Goal: Task Accomplishment & Management: Use online tool/utility

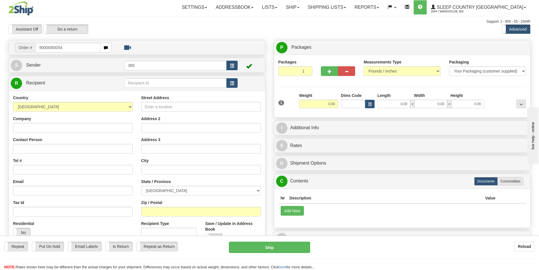
type input "9000I050054"
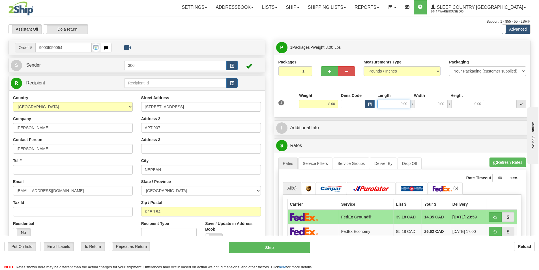
drag, startPoint x: 389, startPoint y: 102, endPoint x: 389, endPoint y: 88, distance: 13.3
click at [389, 102] on input "0.00" at bounding box center [394, 104] width 33 height 8
type input "12.00"
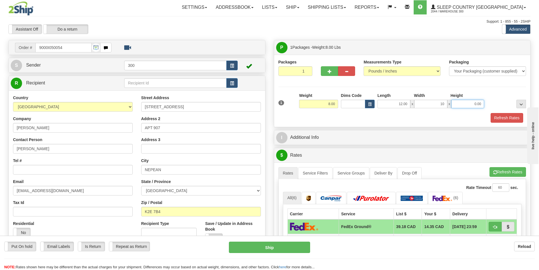
type input "10.00"
type input "8.00"
click at [497, 113] on div "Packaging Your Packaging (customer supplied) Envelope (carrier supplied) Pack (…" at bounding box center [413, 113] width 230 height 0
click at [497, 118] on button "Refresh Rates" at bounding box center [507, 118] width 33 height 10
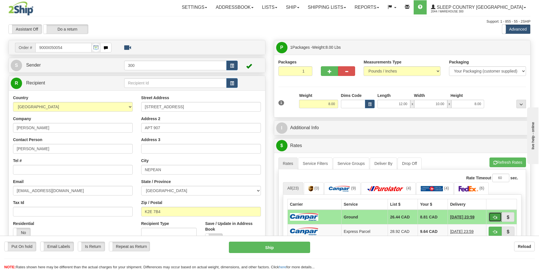
click at [495, 217] on span "button" at bounding box center [496, 218] width 4 height 4
type input "1"
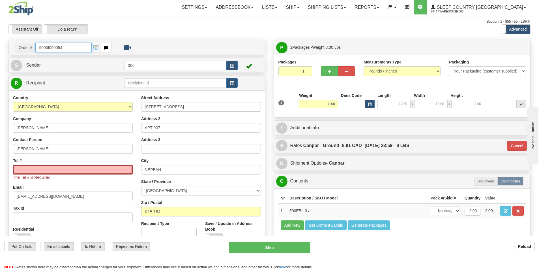
drag, startPoint x: 24, startPoint y: 47, endPoint x: 7, endPoint y: 47, distance: 17.3
click at [7, 47] on div "Order # 9000I050054 S" at bounding box center [137, 165] width 266 height 250
click at [99, 170] on input "Tel #" at bounding box center [73, 170] width 120 height 10
paste input "613 602-0434"
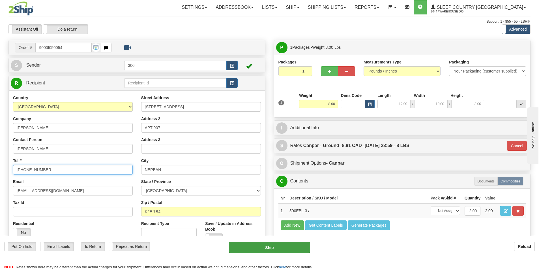
type input "613 602-0434"
click at [249, 249] on button "Ship" at bounding box center [269, 247] width 81 height 11
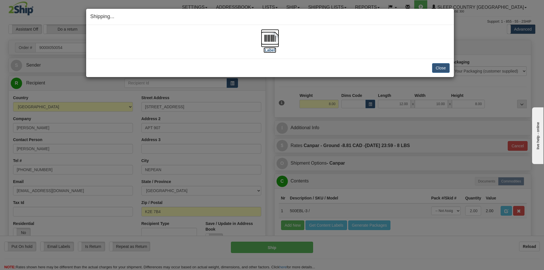
click at [267, 39] on img at bounding box center [270, 38] width 18 height 18
click at [443, 63] on button "Close" at bounding box center [441, 68] width 18 height 10
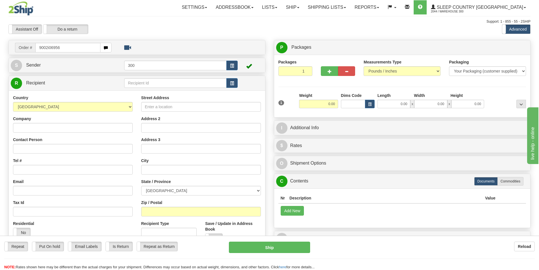
type input "9002i069563"
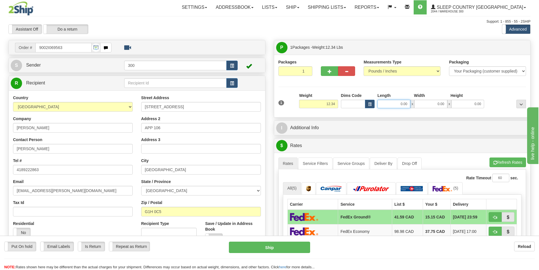
click at [396, 106] on input "0.00" at bounding box center [394, 104] width 33 height 8
type input "20.00"
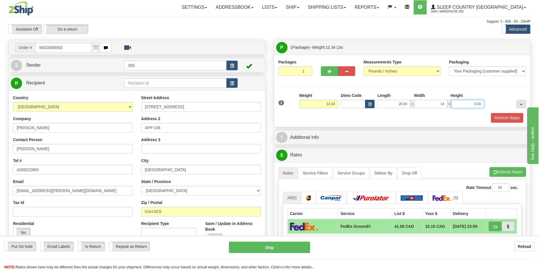
type input "14.00"
type input "10.00"
click at [506, 118] on button "Refresh Rates" at bounding box center [507, 118] width 33 height 10
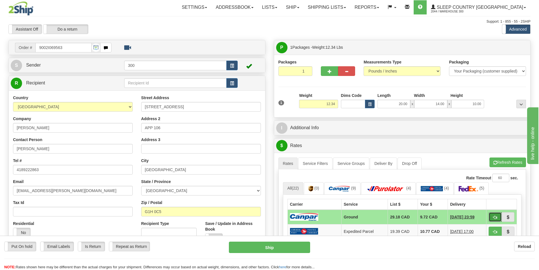
click at [492, 215] on button "button" at bounding box center [495, 217] width 13 height 10
type input "1"
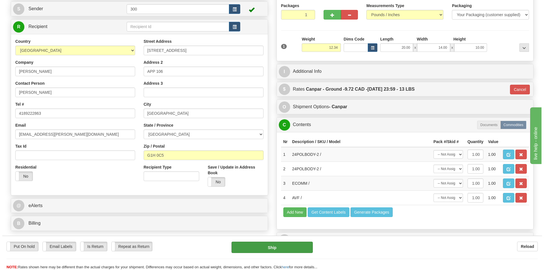
scroll to position [57, 0]
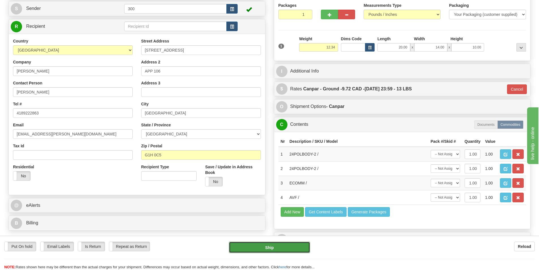
click at [285, 246] on button "Ship" at bounding box center [269, 247] width 81 height 11
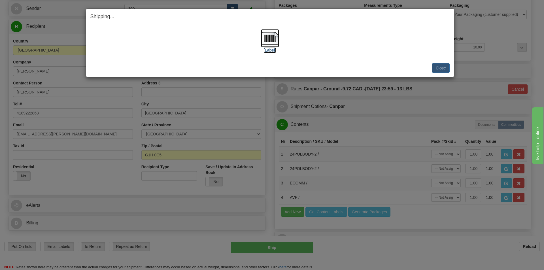
click at [268, 46] on img at bounding box center [270, 38] width 18 height 18
click at [443, 65] on button "Close" at bounding box center [441, 68] width 18 height 10
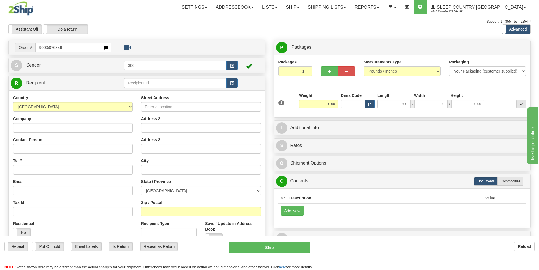
type input "9000i076849"
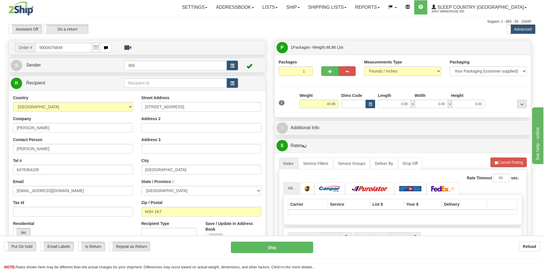
type input "NORTH YORK"
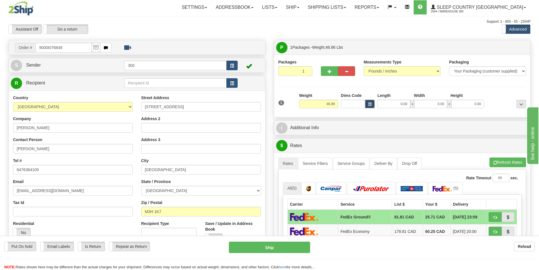
click at [369, 104] on span "button" at bounding box center [369, 104] width 3 height 3
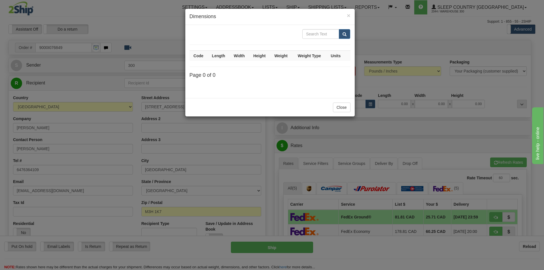
click at [390, 103] on div "× Dimensions Code Length Width Height Weight Weight Type Units Page 0 of 0 Close" at bounding box center [272, 135] width 544 height 270
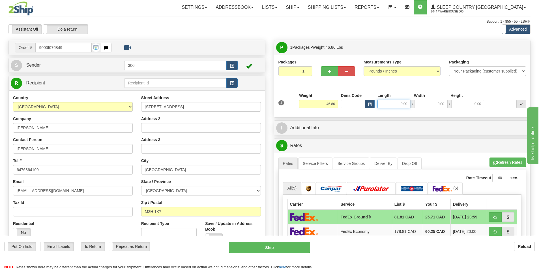
click at [398, 102] on input "0.00" at bounding box center [394, 104] width 33 height 8
type input "16.00"
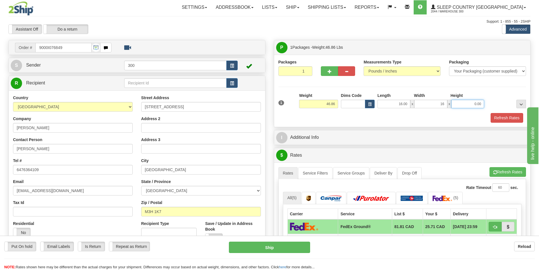
type input "16.00"
type input "40.00"
click at [501, 114] on button "Refresh Rates" at bounding box center [507, 118] width 33 height 10
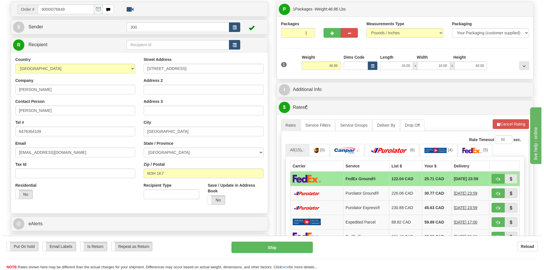
scroll to position [57, 0]
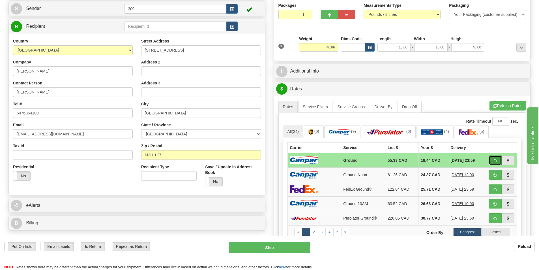
click at [496, 159] on span "button" at bounding box center [496, 161] width 4 height 4
type input "1"
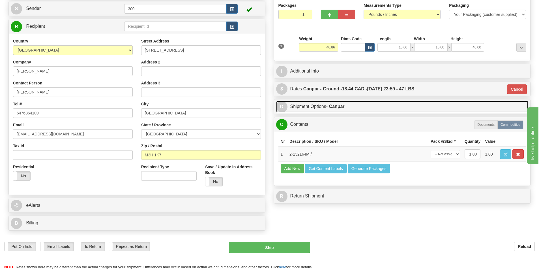
click at [319, 109] on link "O Shipment Options - Canpar" at bounding box center [402, 107] width 253 height 12
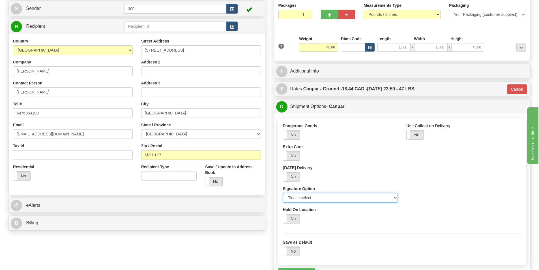
drag, startPoint x: 337, startPoint y: 197, endPoint x: 337, endPoint y: 202, distance: 5.9
click at [337, 197] on select "Please select No Signature Required Signature Required Adult Signature" at bounding box center [340, 198] width 115 height 10
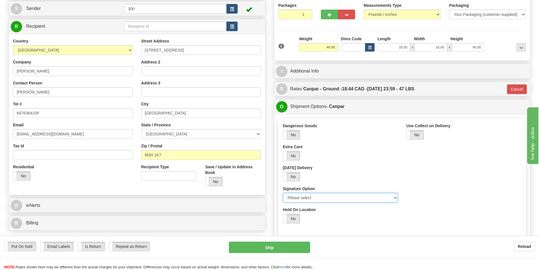
select select "2"
click at [283, 193] on select "Please select No Signature Required Signature Required Adult Signature" at bounding box center [340, 198] width 115 height 10
click at [296, 246] on button "Ship" at bounding box center [269, 247] width 81 height 11
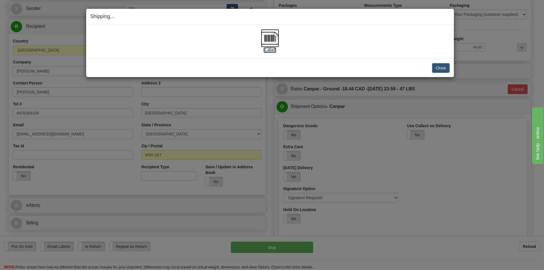
click at [272, 43] on img at bounding box center [270, 38] width 18 height 18
click at [449, 69] on div "Close Cancel Cancel Shipment and Quit Pickup Quit Pickup ONLY" at bounding box center [270, 68] width 368 height 18
click at [445, 69] on button "Close" at bounding box center [441, 68] width 18 height 10
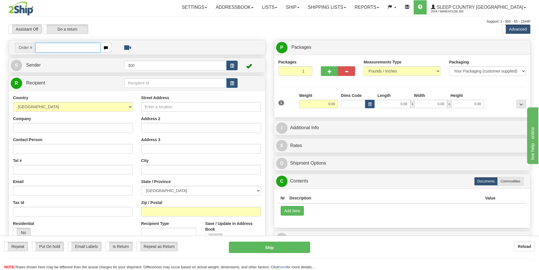
click at [76, 51] on input "text" at bounding box center [67, 48] width 65 height 10
type input "9000i076975"
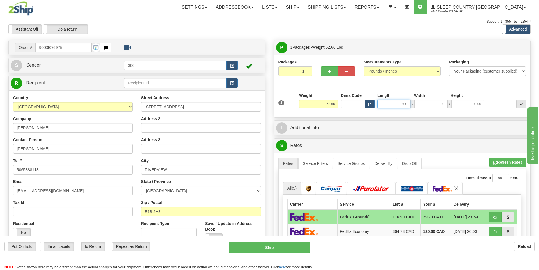
click at [404, 101] on input "0.00" at bounding box center [394, 104] width 33 height 8
type input "0.00"
click at [326, 72] on button "button" at bounding box center [329, 71] width 17 height 10
type input "2"
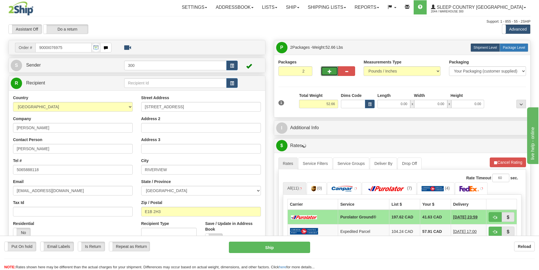
click at [510, 48] on span "Package Level" at bounding box center [514, 48] width 22 height 4
radio input "true"
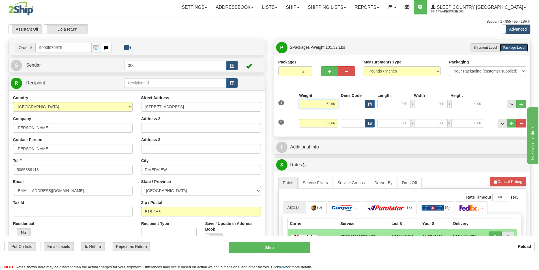
drag, startPoint x: 323, startPoint y: 103, endPoint x: 360, endPoint y: 103, distance: 36.8
click at [360, 103] on div "1 Weight 52.66 Dims Code x x" at bounding box center [402, 103] width 251 height 20
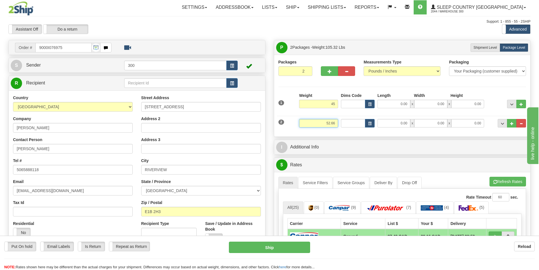
click at [332, 125] on input "52.66" at bounding box center [318, 123] width 39 height 8
type input "45.00"
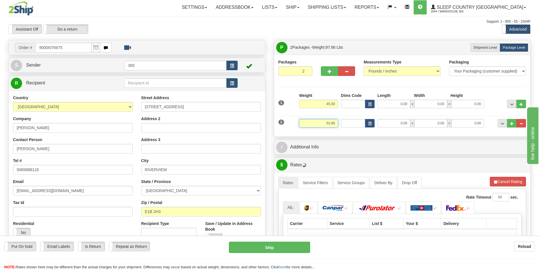
click at [332, 125] on input "52.66" at bounding box center [318, 123] width 39 height 8
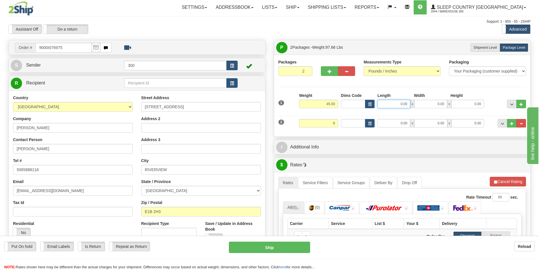
type input "8.00"
click at [406, 103] on input "0.00" at bounding box center [394, 104] width 33 height 8
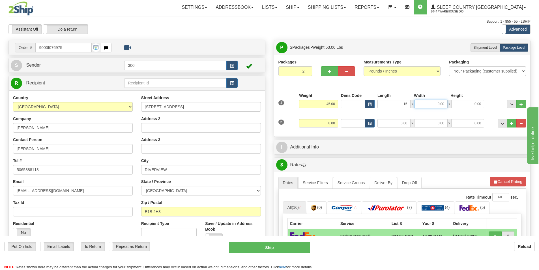
type input "15.00"
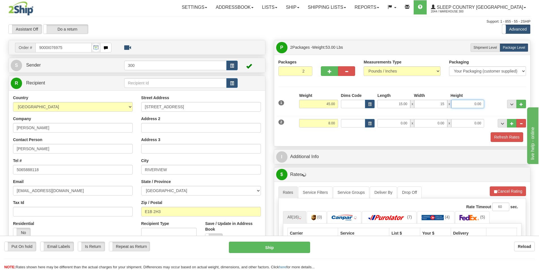
type input "15.00"
type input "42.00"
click at [408, 122] on input "0.00" at bounding box center [394, 123] width 33 height 8
type input "25.00"
type input "16.00"
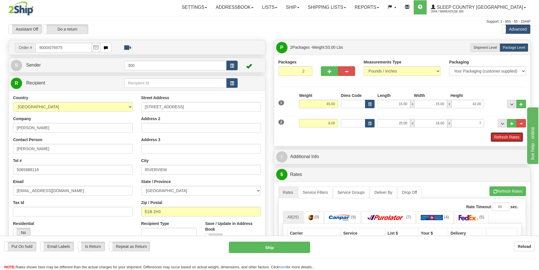
type input "7.00"
click at [498, 137] on button "Refresh Rates" at bounding box center [507, 137] width 33 height 10
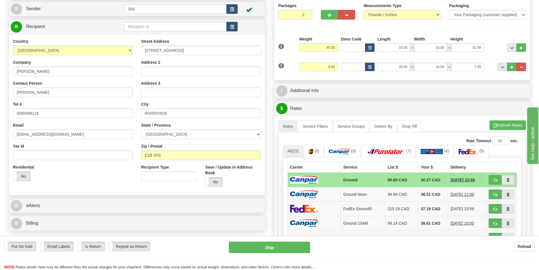
scroll to position [57, 0]
click at [494, 178] on span "button" at bounding box center [496, 180] width 4 height 4
type input "1"
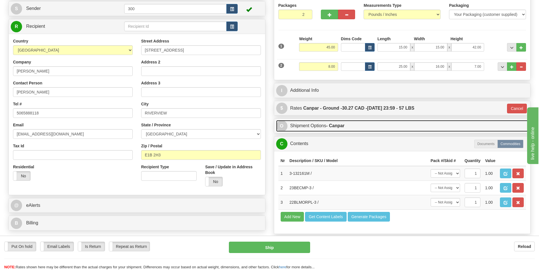
click at [331, 125] on strong "- Canpar" at bounding box center [336, 125] width 18 height 5
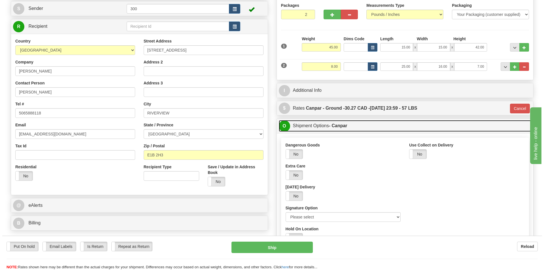
scroll to position [113, 0]
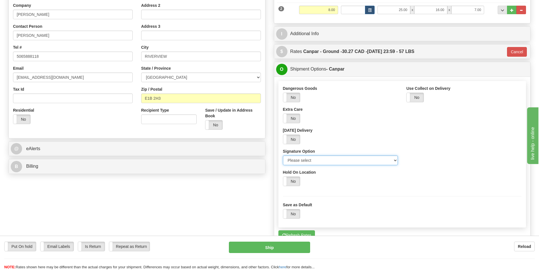
click at [327, 163] on select "Please select No Signature Required Signature Required Adult Signature" at bounding box center [340, 160] width 115 height 10
select select "2"
click at [283, 155] on select "Please select No Signature Required Signature Required Adult Signature" at bounding box center [340, 160] width 115 height 10
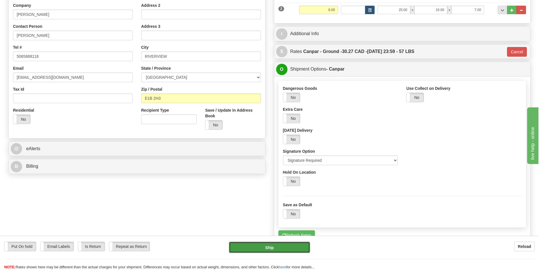
click at [290, 247] on button "Ship" at bounding box center [269, 247] width 81 height 11
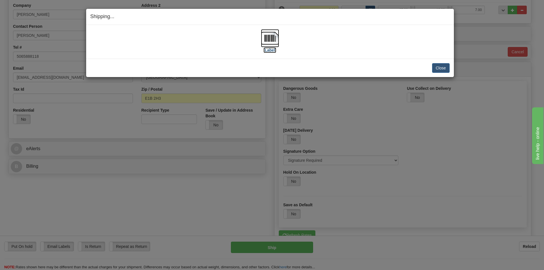
click at [272, 39] on img at bounding box center [270, 38] width 18 height 18
click at [438, 67] on button "Close" at bounding box center [441, 68] width 18 height 10
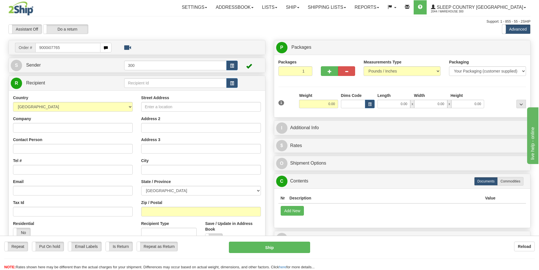
type input "9000i077651"
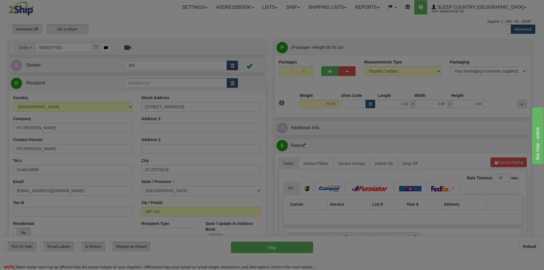
type input "SAINT-ZOTIQUE"
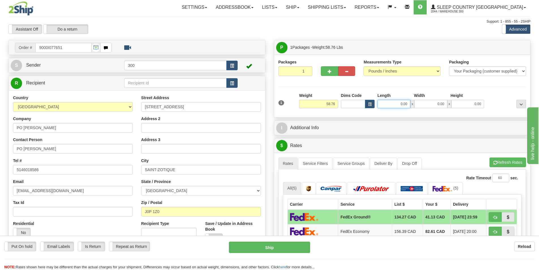
click at [394, 104] on input "0.00" at bounding box center [394, 104] width 33 height 8
type input "17.00"
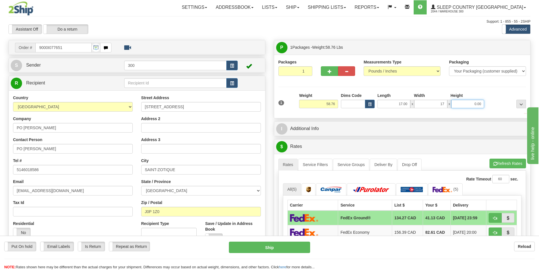
type input "17.00"
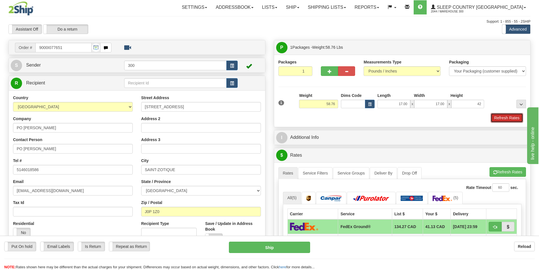
type input "42.00"
click at [498, 114] on button "Refresh Rates" at bounding box center [507, 118] width 33 height 10
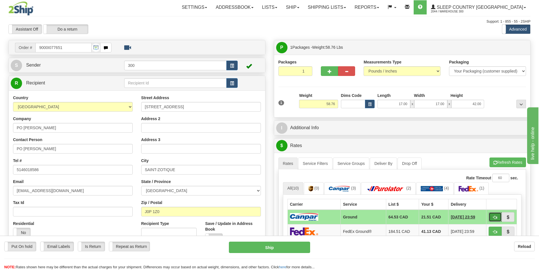
click at [494, 214] on button "button" at bounding box center [495, 217] width 13 height 10
type input "1"
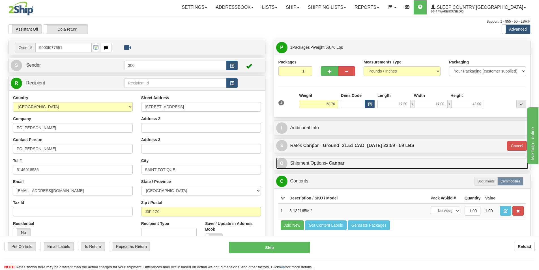
click at [332, 163] on strong "- Canpar" at bounding box center [336, 163] width 18 height 5
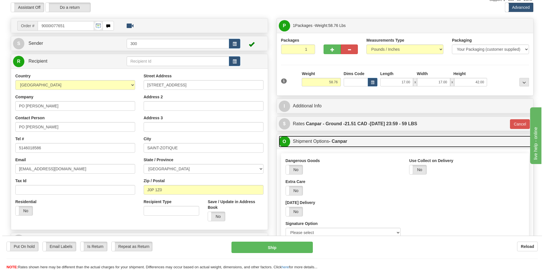
scroll to position [85, 0]
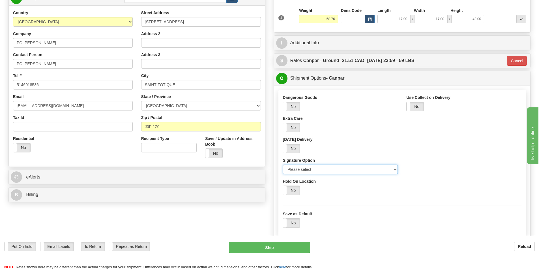
click at [329, 167] on select "Please select No Signature Required Signature Required Adult Signature" at bounding box center [340, 170] width 115 height 10
select select "2"
click at [283, 165] on select "Please select No Signature Required Signature Required Adult Signature" at bounding box center [340, 170] width 115 height 10
click at [287, 243] on button "Ship" at bounding box center [269, 247] width 81 height 11
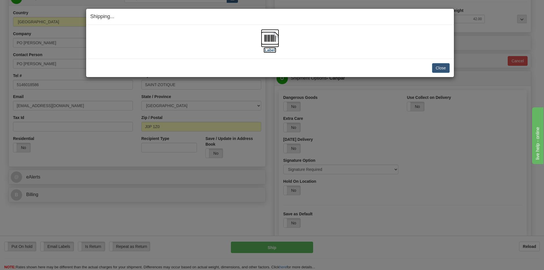
click at [271, 36] on img at bounding box center [270, 38] width 18 height 18
drag, startPoint x: 434, startPoint y: 75, endPoint x: 448, endPoint y: 66, distance: 16.9
click at [434, 75] on div "Close [PERSON_NAME] Shipment and Quit Pickup Quit Pickup ONLY" at bounding box center [270, 68] width 368 height 18
click at [448, 66] on button "Close" at bounding box center [441, 68] width 18 height 10
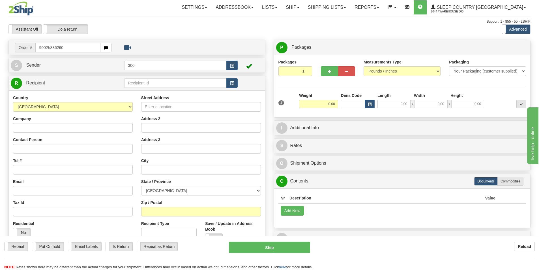
type input "9002h836260"
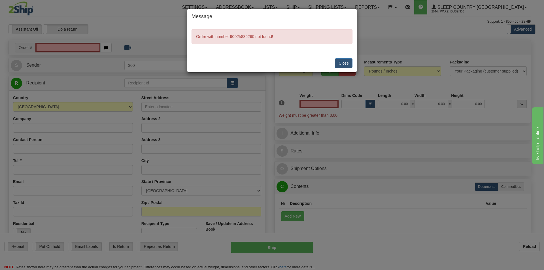
type input "0.00"
click at [345, 65] on button "Close" at bounding box center [344, 63] width 18 height 10
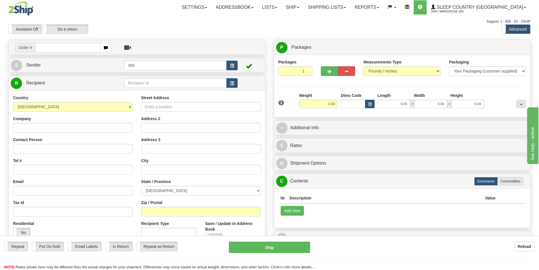
click at [83, 46] on input "text" at bounding box center [67, 48] width 65 height 10
type input "3"
type input "22IOHDRB-WH"
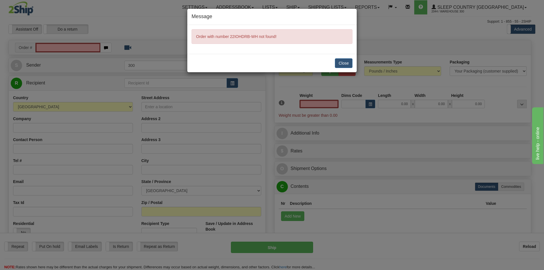
type input "0.00"
click at [340, 62] on button "Close" at bounding box center [344, 63] width 18 height 10
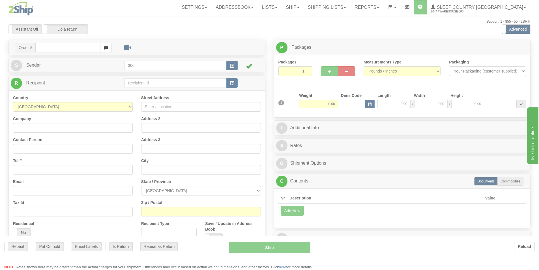
click at [64, 45] on div at bounding box center [269, 135] width 539 height 270
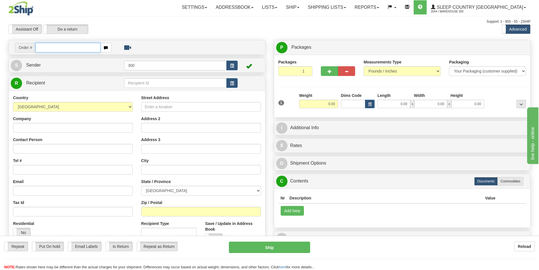
click at [65, 45] on input "text" at bounding box center [67, 48] width 65 height 10
type input "9002H836260"
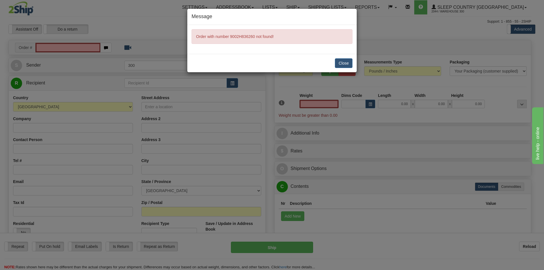
type input "0.00"
click at [342, 63] on button "Close" at bounding box center [344, 63] width 18 height 10
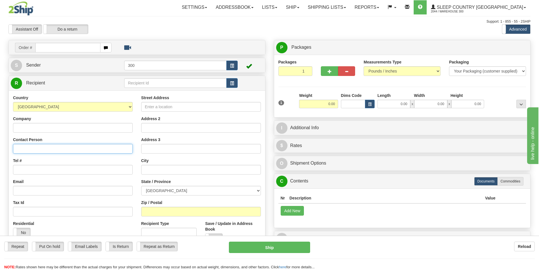
click at [75, 148] on input "Contact Person" at bounding box center [73, 149] width 120 height 10
type input "[PERSON_NAME]"
click at [197, 102] on input "Street Address" at bounding box center [201, 107] width 120 height 10
type input "789 ROUTE 204 EST"
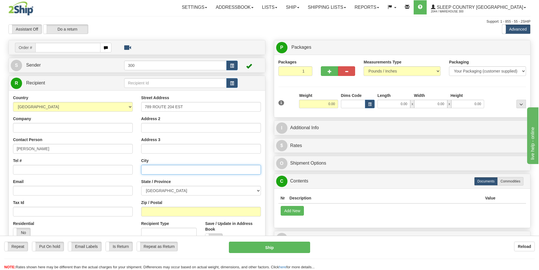
click at [175, 170] on input "text" at bounding box center [201, 170] width 120 height 10
type input "ST-[PERSON_NAME]"
click at [173, 191] on select "[GEOGRAPHIC_DATA] [GEOGRAPHIC_DATA] [GEOGRAPHIC_DATA] [GEOGRAPHIC_DATA] [GEOGRA…" at bounding box center [201, 191] width 120 height 10
select select "QC"
click at [141, 186] on select "[GEOGRAPHIC_DATA] [GEOGRAPHIC_DATA] [GEOGRAPHIC_DATA] [GEOGRAPHIC_DATA] [GEOGRA…" at bounding box center [201, 191] width 120 height 10
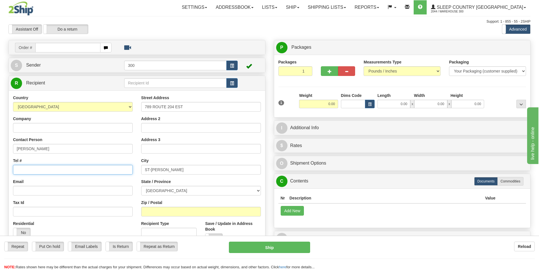
click at [57, 172] on input "Tel #" at bounding box center [73, 170] width 120 height 10
paste input "[PHONE_NUMBER]"
type input "[PHONE_NUMBER]"
click at [180, 208] on input "Zip / Postal" at bounding box center [201, 212] width 120 height 10
paste input "G0R 2S0"
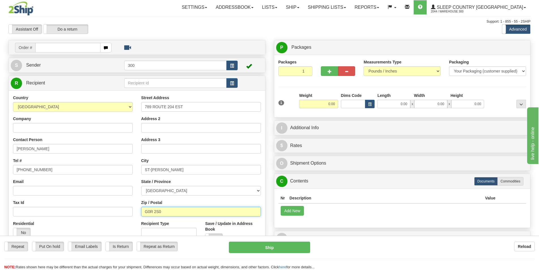
type input "G0R 2S0"
click at [325, 105] on input "0.00" at bounding box center [318, 104] width 39 height 8
click at [325, 105] on input "text" at bounding box center [318, 104] width 39 height 8
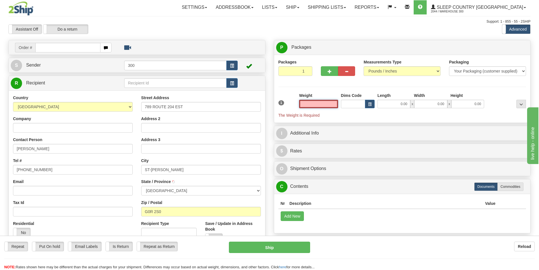
type input "SAINT-[PERSON_NAME]"
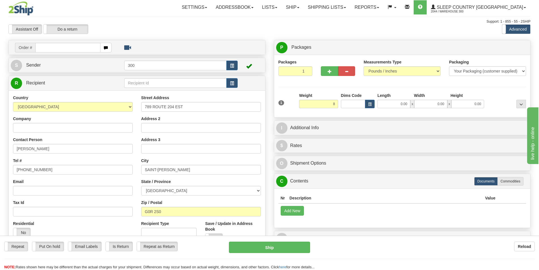
type input "8.00"
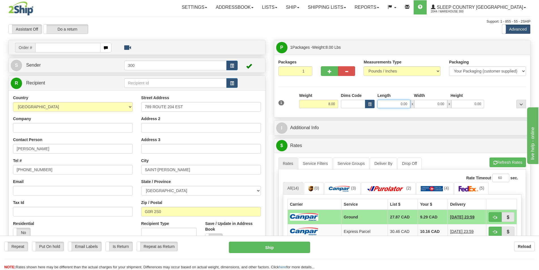
click at [397, 105] on input "0.00" at bounding box center [394, 104] width 33 height 8
type input "15.00"
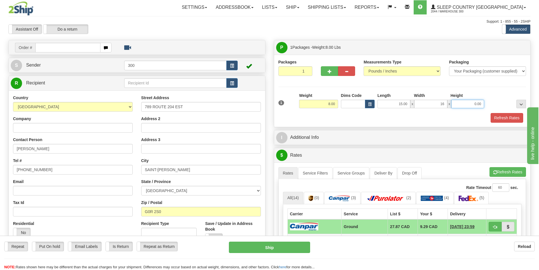
type input "16.00"
type input "10.00"
click at [506, 118] on button "Refresh Rates" at bounding box center [507, 118] width 33 height 10
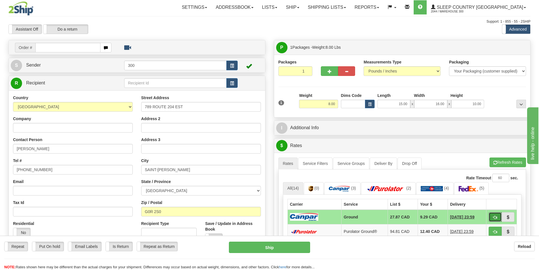
click at [494, 216] on span "button" at bounding box center [496, 218] width 4 height 4
type input "1"
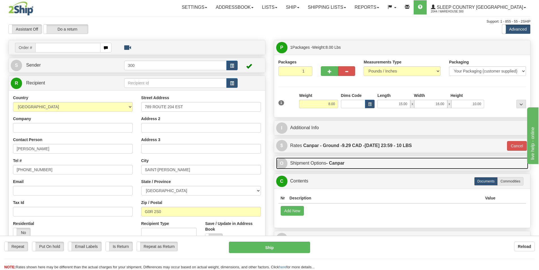
click at [318, 159] on link "O Shipment Options - Canpar" at bounding box center [402, 163] width 253 height 12
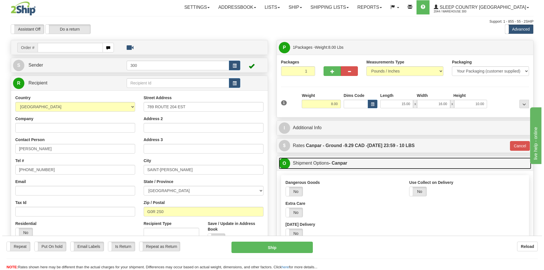
scroll to position [28, 0]
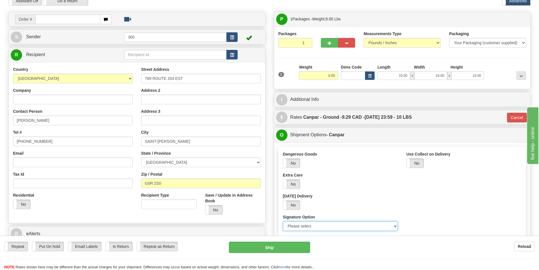
click at [329, 226] on select "Please select No Signature Required Signature Required Adult Signature" at bounding box center [340, 226] width 115 height 10
select select "2"
click at [283, 221] on select "Please select No Signature Required Signature Required Adult Signature" at bounding box center [340, 226] width 115 height 10
click at [285, 250] on button "Ship" at bounding box center [269, 247] width 81 height 11
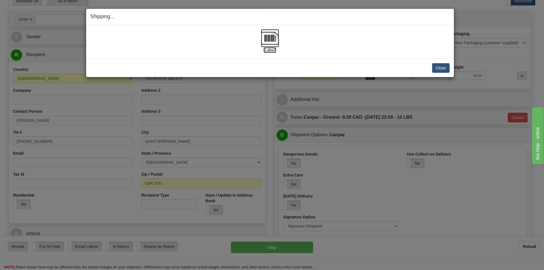
click at [273, 37] on img at bounding box center [270, 38] width 18 height 18
click at [445, 67] on button "Close" at bounding box center [441, 68] width 18 height 10
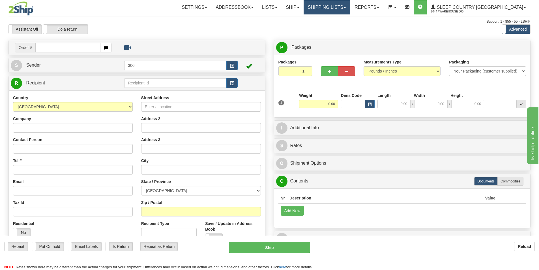
click at [341, 7] on link "Shipping lists" at bounding box center [327, 7] width 47 height 14
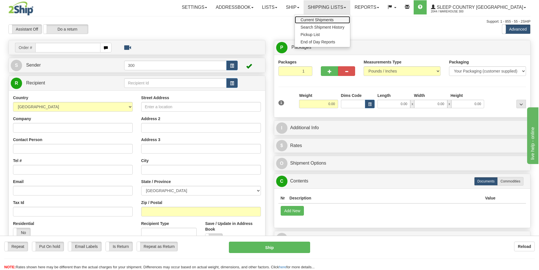
click at [334, 18] on span "Current Shipments" at bounding box center [317, 20] width 33 height 5
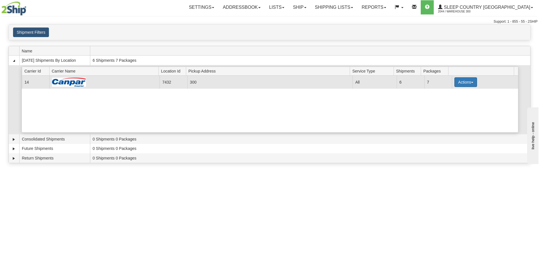
click at [455, 80] on button "Actions" at bounding box center [466, 82] width 23 height 10
click at [444, 93] on span "Details" at bounding box center [445, 93] width 15 height 4
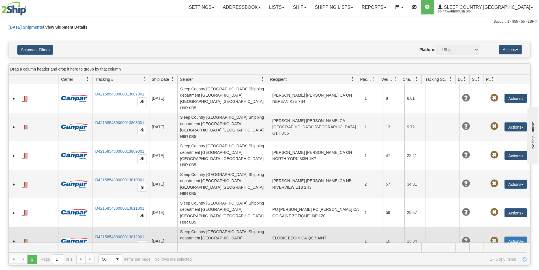
click at [512, 236] on button "Actions" at bounding box center [516, 240] width 23 height 9
click at [493, 248] on link "Edit" at bounding box center [504, 251] width 45 height 7
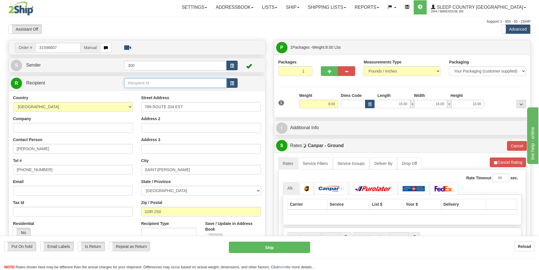
click at [142, 82] on input "text" at bounding box center [175, 83] width 103 height 10
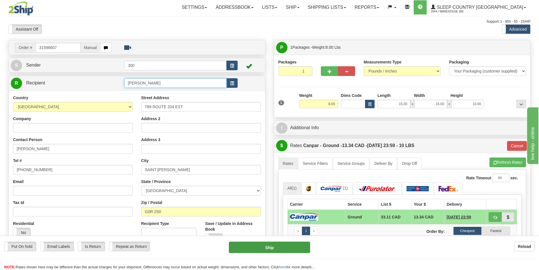
type input "[PERSON_NAME]"
click at [286, 249] on button "Ship" at bounding box center [269, 247] width 81 height 11
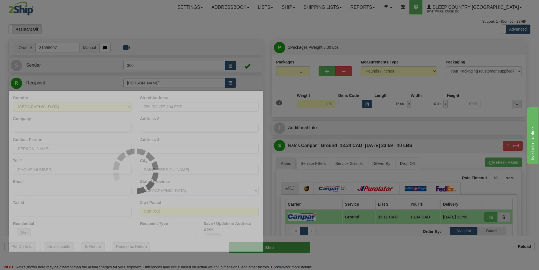
type input "1"
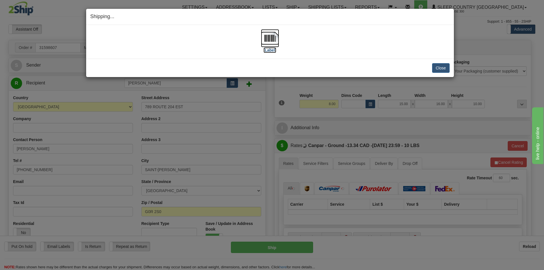
click at [278, 38] on img at bounding box center [270, 38] width 18 height 18
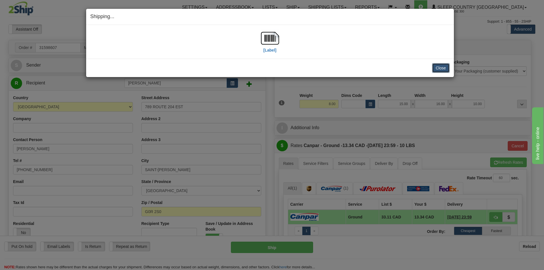
click at [436, 69] on button "Close" at bounding box center [441, 68] width 18 height 10
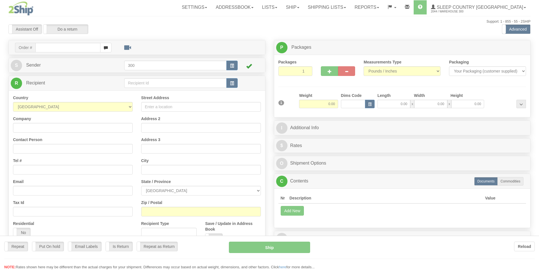
click at [355, 8] on div at bounding box center [269, 135] width 539 height 270
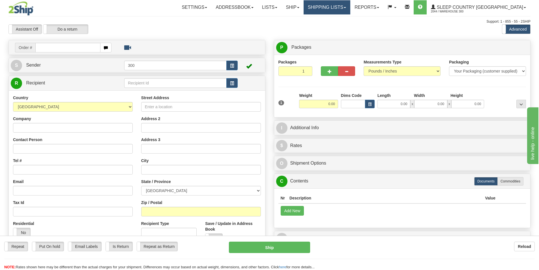
click at [351, 8] on link "Shipping lists" at bounding box center [327, 7] width 47 height 14
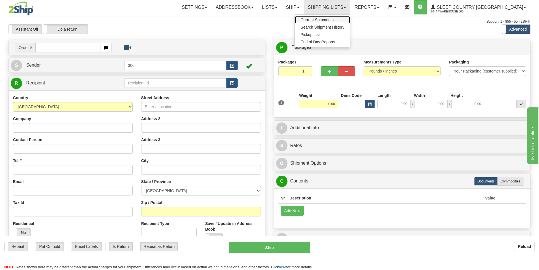
click at [334, 19] on span "Current Shipments" at bounding box center [317, 20] width 33 height 5
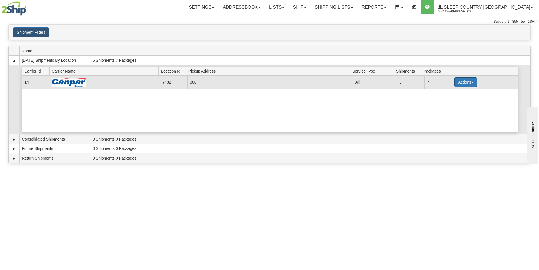
click at [465, 80] on button "Actions" at bounding box center [466, 82] width 23 height 10
click at [446, 91] on span "Details" at bounding box center [445, 93] width 15 height 4
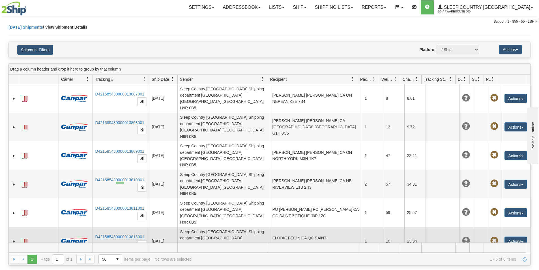
drag, startPoint x: 116, startPoint y: 182, endPoint x: 121, endPoint y: 188, distance: 8.3
click at [124, 227] on td "D421585430000013813001" at bounding box center [121, 241] width 57 height 29
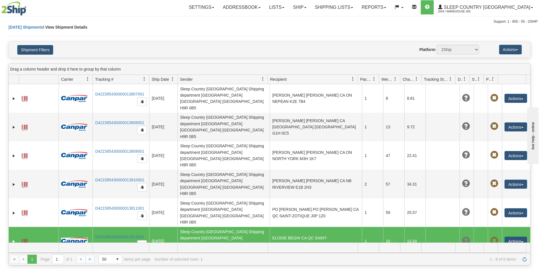
click at [118, 208] on div "31582339 2044 D421585430000013807001 [DATE] [DATE] 09:10:40 AM Sleep Country [G…" at bounding box center [270, 163] width 522 height 158
click at [122, 208] on div "31582339 2044 D421585430000013807001 [DATE] [DATE] 09:10:40 AM Sleep Country [G…" at bounding box center [270, 163] width 522 height 158
click at [311, 7] on link "Ship" at bounding box center [300, 7] width 22 height 14
click at [311, 17] on link "Ship Screen" at bounding box center [284, 19] width 51 height 7
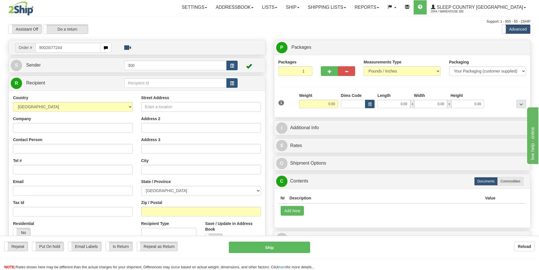
type input "9002i077244"
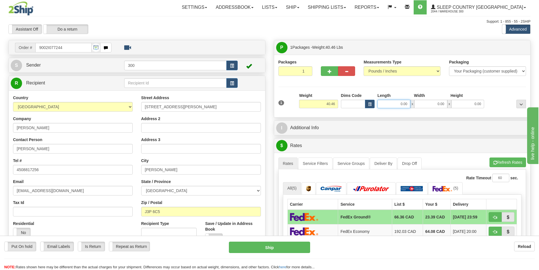
click at [390, 103] on input "0.00" at bounding box center [394, 104] width 33 height 8
type input "16.00"
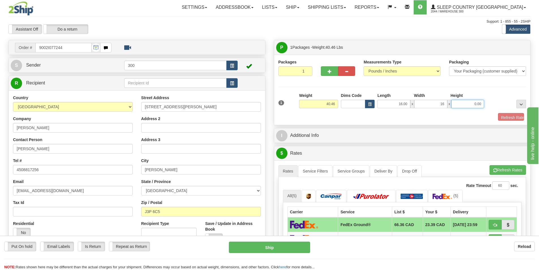
type input "16.00"
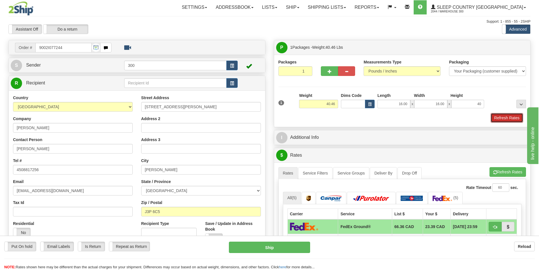
type input "40.00"
click at [508, 115] on button "Refresh Rates" at bounding box center [507, 118] width 33 height 10
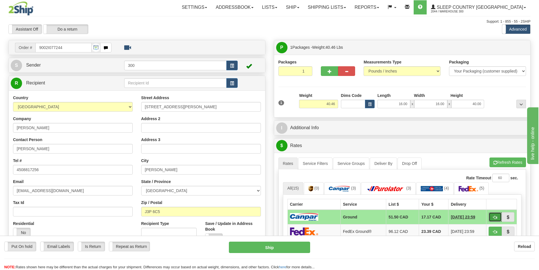
click at [502, 212] on button "button" at bounding box center [495, 217] width 13 height 10
type input "1"
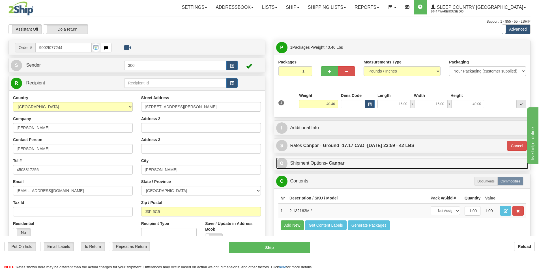
click at [379, 166] on link "O Shipment Options - Canpar" at bounding box center [402, 163] width 253 height 12
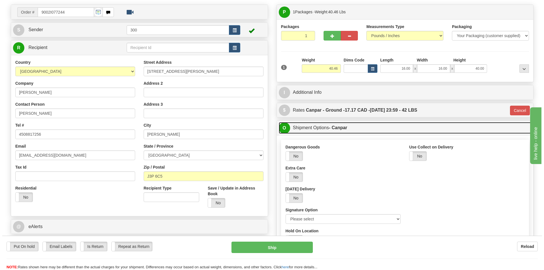
scroll to position [85, 0]
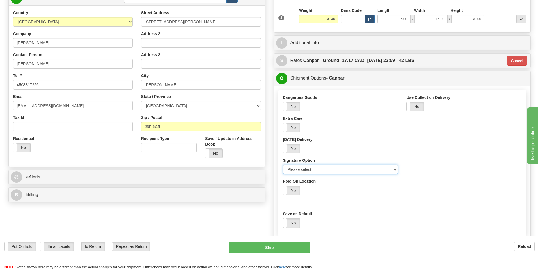
click at [348, 170] on select "Please select No Signature Required Signature Required Adult Signature" at bounding box center [340, 170] width 115 height 10
select select "2"
click at [283, 165] on select "Please select No Signature Required Signature Required Adult Signature" at bounding box center [340, 170] width 115 height 10
click at [262, 248] on button "Ship" at bounding box center [269, 247] width 81 height 11
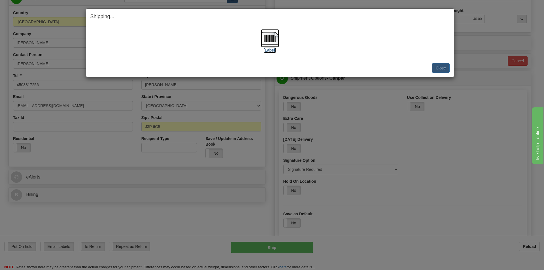
click at [274, 43] on img at bounding box center [270, 38] width 18 height 18
click at [438, 65] on button "Close" at bounding box center [441, 68] width 18 height 10
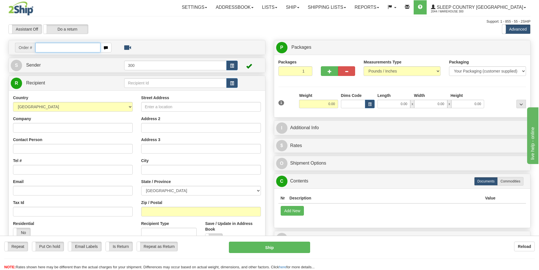
click at [56, 45] on input "text" at bounding box center [67, 48] width 65 height 10
type input "9002i077292"
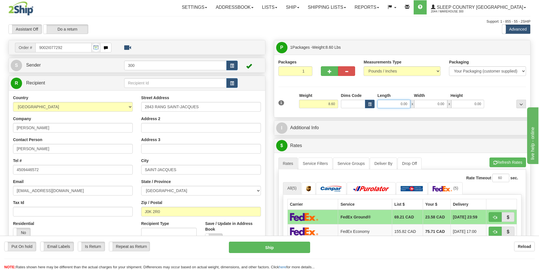
click at [384, 107] on input "0.00" at bounding box center [394, 104] width 33 height 8
type input "13.00"
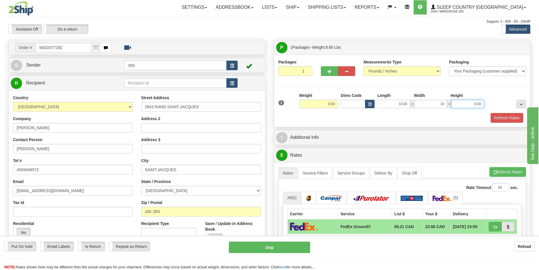
type input "10.00"
type input "5.00"
click at [493, 116] on button "Refresh Rates" at bounding box center [507, 118] width 33 height 10
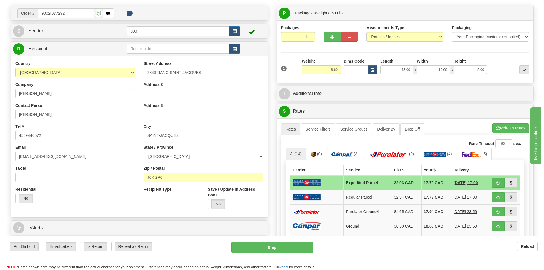
scroll to position [85, 0]
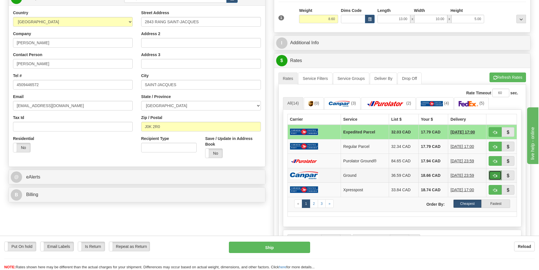
click at [495, 172] on button "button" at bounding box center [495, 175] width 13 height 10
type input "1"
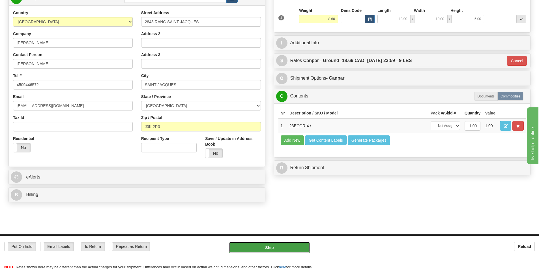
click at [269, 243] on button "Ship" at bounding box center [269, 247] width 81 height 11
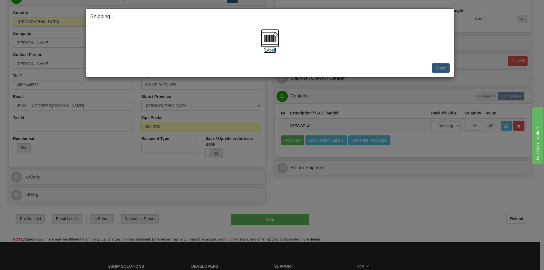
click at [274, 37] on img at bounding box center [270, 38] width 18 height 18
click at [444, 71] on button "Close" at bounding box center [441, 68] width 18 height 10
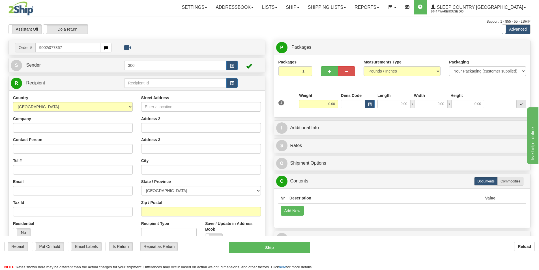
type input "9002i077367"
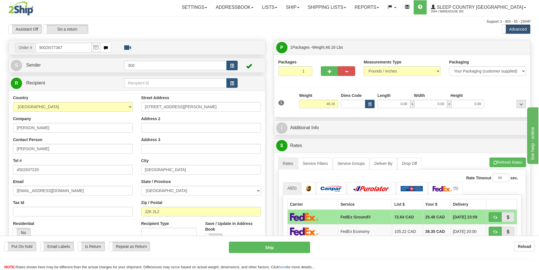
click at [399, 99] on div "Length" at bounding box center [394, 96] width 37 height 7
click at [398, 106] on input "0.00" at bounding box center [394, 104] width 33 height 8
type input "17.00"
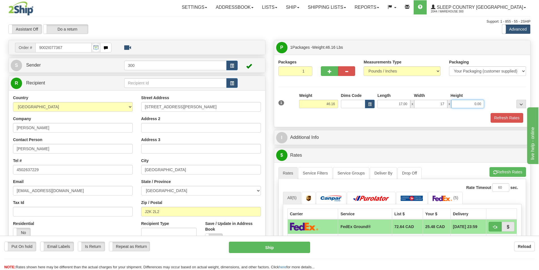
type input "17.00"
type input "42.00"
click at [498, 115] on button "Refresh Rates" at bounding box center [507, 118] width 33 height 10
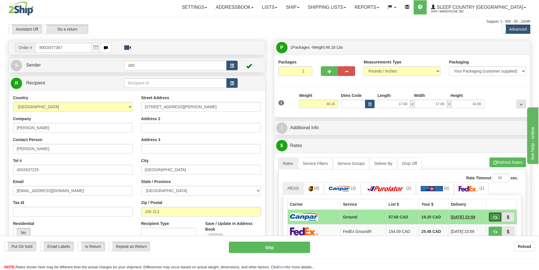
click at [498, 218] on button "button" at bounding box center [495, 217] width 13 height 10
type input "1"
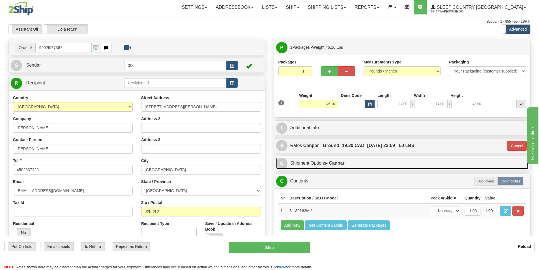
click at [342, 164] on strong "- Canpar" at bounding box center [336, 163] width 18 height 5
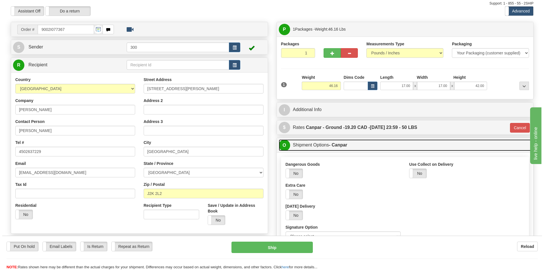
scroll to position [28, 0]
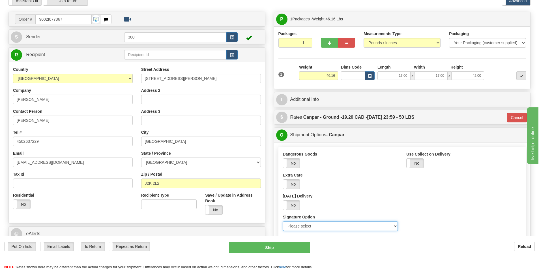
click at [332, 229] on select "Please select No Signature Required Signature Required Adult Signature" at bounding box center [340, 226] width 115 height 10
select select "2"
click at [283, 221] on select "Please select No Signature Required Signature Required Adult Signature" at bounding box center [340, 226] width 115 height 10
click at [282, 246] on button "Ship" at bounding box center [269, 247] width 81 height 11
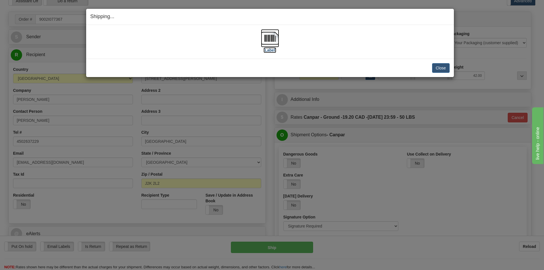
click at [277, 39] on img at bounding box center [270, 38] width 18 height 18
click at [440, 66] on button "Close" at bounding box center [441, 68] width 18 height 10
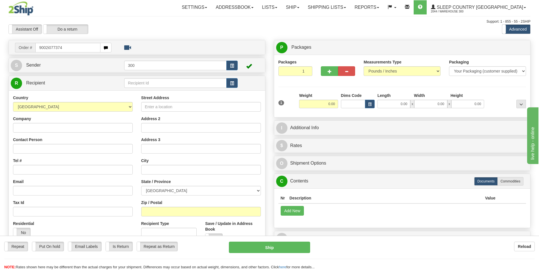
type input "9002i077374"
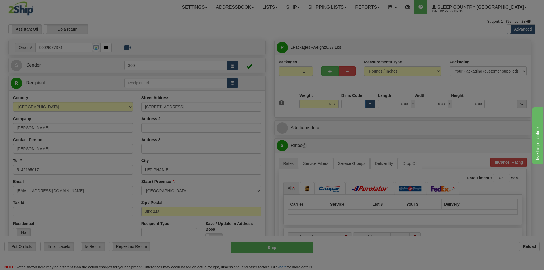
type input "L'EPIPHANIE"
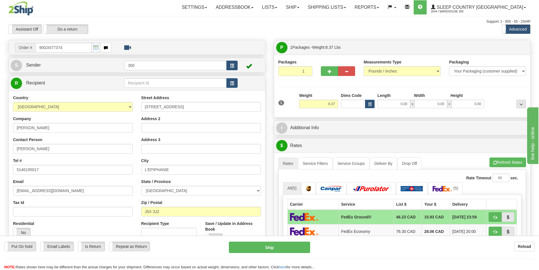
drag, startPoint x: 413, startPoint y: 99, endPoint x: 410, endPoint y: 100, distance: 3.4
click at [413, 99] on div "Width" at bounding box center [431, 96] width 37 height 7
click at [406, 102] on input "0.00" at bounding box center [394, 104] width 33 height 8
type input "9.00"
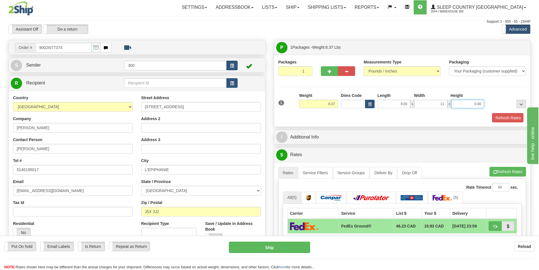
type input "11.00"
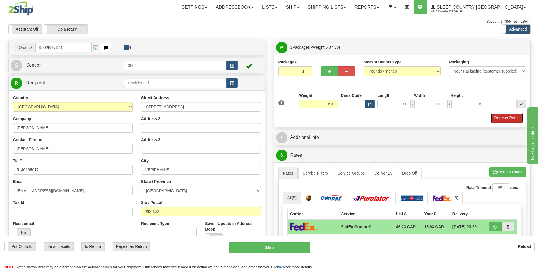
type input "16.00"
click at [495, 118] on button "Refresh Rates" at bounding box center [507, 118] width 33 height 10
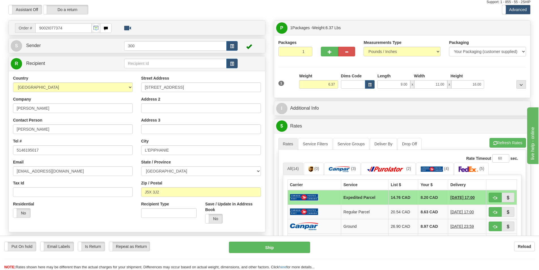
scroll to position [28, 0]
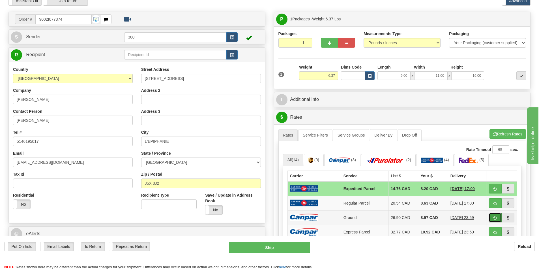
click at [496, 221] on button "button" at bounding box center [495, 218] width 13 height 10
type input "1"
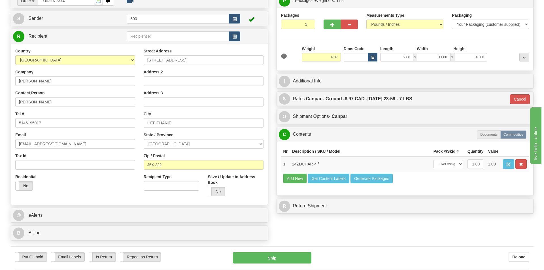
scroll to position [57, 0]
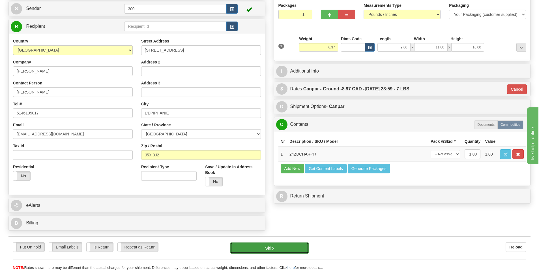
click at [298, 243] on button "Ship" at bounding box center [270, 247] width 78 height 11
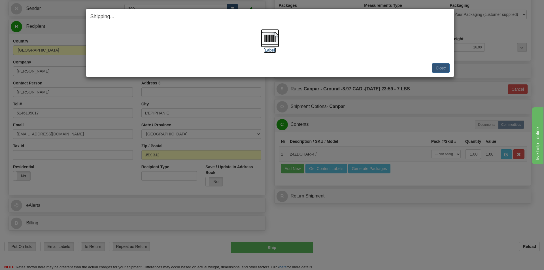
click at [270, 34] on img at bounding box center [270, 38] width 18 height 18
click at [278, 35] on img at bounding box center [270, 38] width 18 height 18
click at [440, 65] on button "Close" at bounding box center [441, 68] width 18 height 10
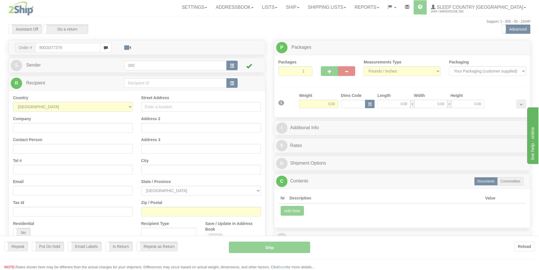
type input "9002i077376"
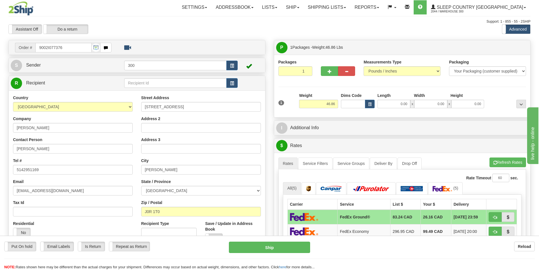
click at [391, 108] on div "1 Weight 46.86 Dims Code x x" at bounding box center [402, 103] width 251 height 20
click at [393, 103] on input "0.00" at bounding box center [394, 104] width 33 height 8
type input "16.00"
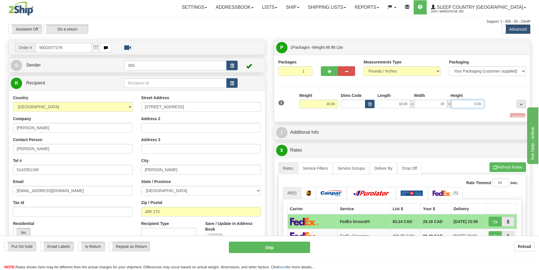
type input "16.00"
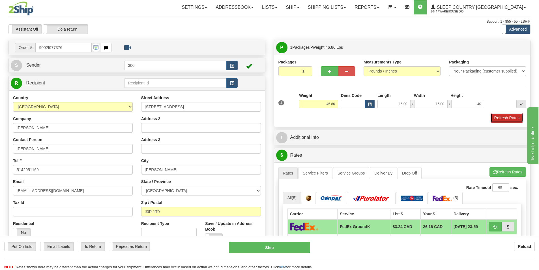
type input "40.00"
click at [492, 117] on button "Refresh Rates" at bounding box center [507, 118] width 33 height 10
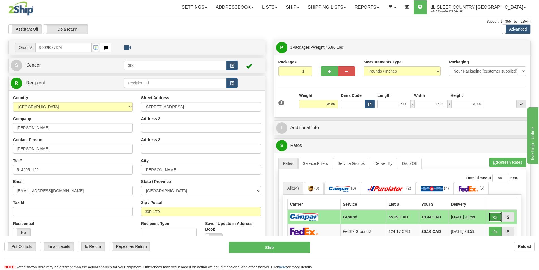
click at [500, 214] on button "button" at bounding box center [495, 217] width 13 height 10
type input "1"
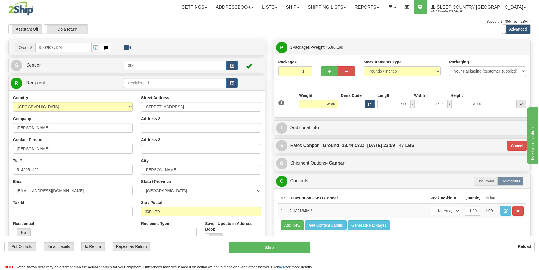
scroll to position [28, 0]
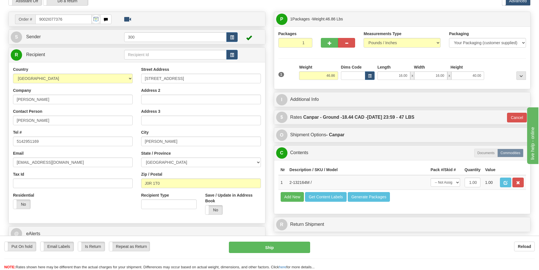
click at [327, 142] on div "O Shipment Options - Canpar" at bounding box center [402, 135] width 257 height 14
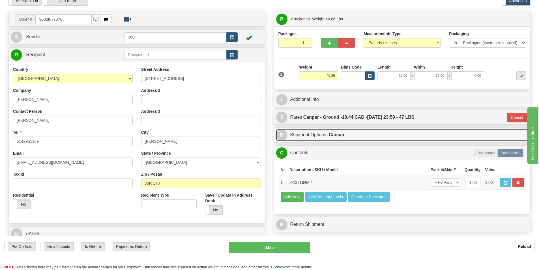
click at [327, 140] on link "O Shipment Options - Canpar" at bounding box center [402, 135] width 253 height 12
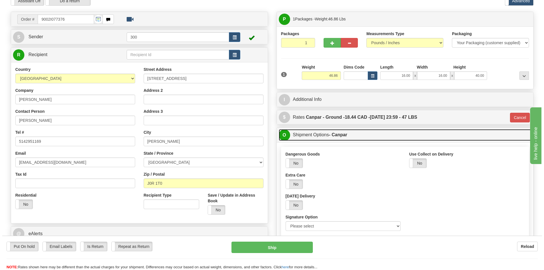
scroll to position [85, 0]
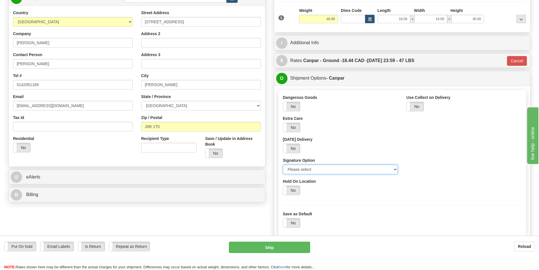
drag, startPoint x: 324, startPoint y: 168, endPoint x: 324, endPoint y: 173, distance: 4.8
click at [324, 168] on select "Please select No Signature Required Signature Required Adult Signature" at bounding box center [340, 170] width 115 height 10
select select "2"
click at [283, 165] on select "Please select No Signature Required Signature Required Adult Signature" at bounding box center [340, 170] width 115 height 10
click at [298, 243] on button "Ship" at bounding box center [269, 247] width 81 height 11
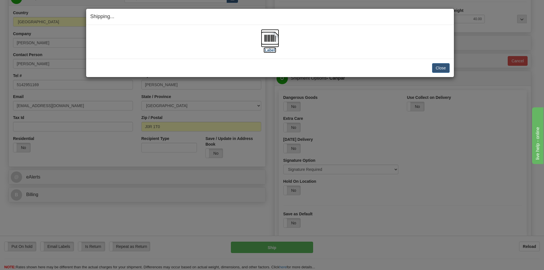
click at [269, 40] on img at bounding box center [270, 38] width 18 height 18
click at [438, 62] on div "Close Cancel Cancel Shipment and Quit Pickup Quit Pickup ONLY" at bounding box center [270, 68] width 368 height 18
click at [438, 67] on button "Close" at bounding box center [441, 68] width 18 height 10
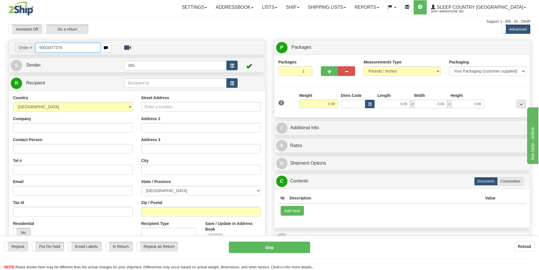
type input "9002i077376"
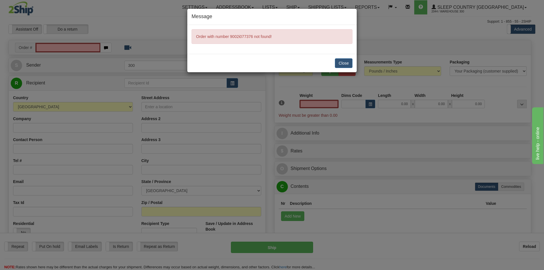
type input "0.00"
click at [336, 67] on button "Close" at bounding box center [344, 63] width 18 height 10
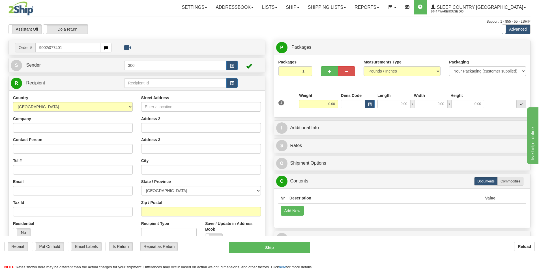
type input "9002i077401"
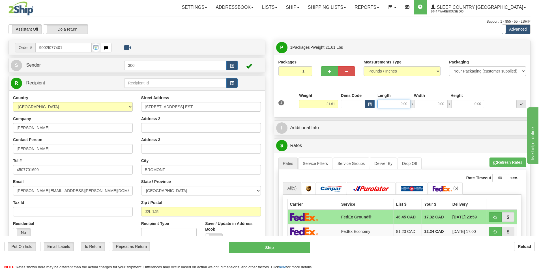
click at [385, 100] on input "0.00" at bounding box center [394, 104] width 33 height 8
type input "11.00"
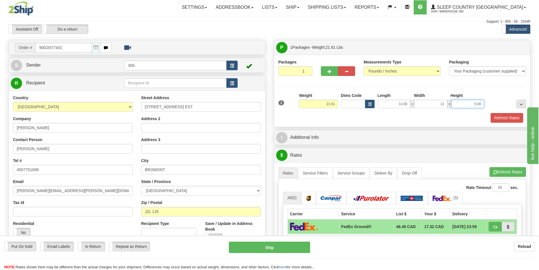
type input "11.00"
type input "23.00"
click at [502, 121] on button "Refresh Rates" at bounding box center [507, 118] width 33 height 10
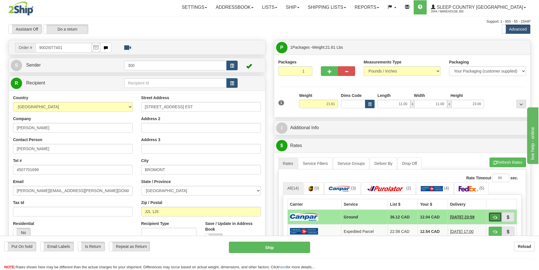
click at [498, 216] on button "button" at bounding box center [495, 217] width 13 height 10
type input "1"
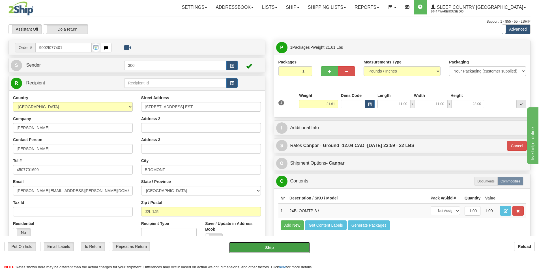
click at [291, 246] on button "Ship" at bounding box center [269, 247] width 81 height 11
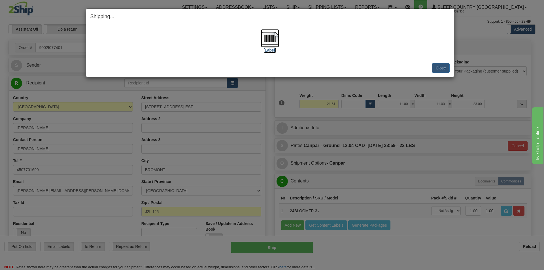
click at [275, 40] on img at bounding box center [270, 38] width 18 height 18
click at [436, 68] on button "Close" at bounding box center [441, 68] width 18 height 10
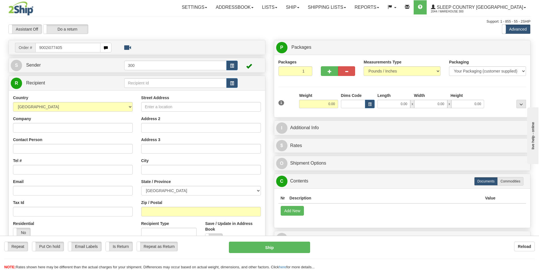
type input "9002i077405"
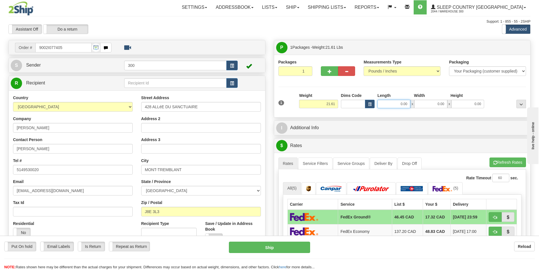
click at [400, 101] on input "0.00" at bounding box center [394, 104] width 33 height 8
type input "11.00"
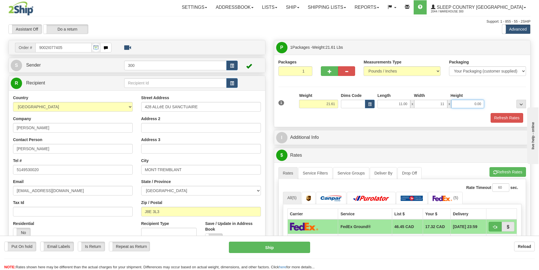
type input "11.00"
type input "23.00"
click at [506, 115] on button "Refresh Rates" at bounding box center [507, 118] width 33 height 10
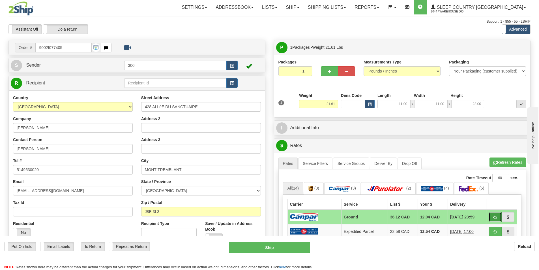
click at [494, 217] on span "button" at bounding box center [496, 218] width 4 height 4
type input "1"
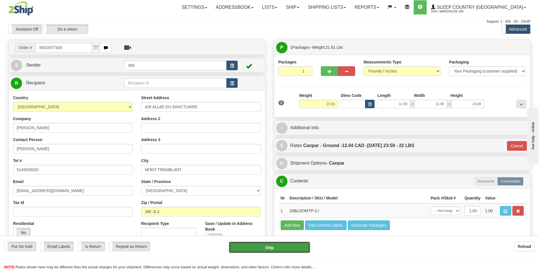
click at [284, 248] on button "Ship" at bounding box center [269, 247] width 81 height 11
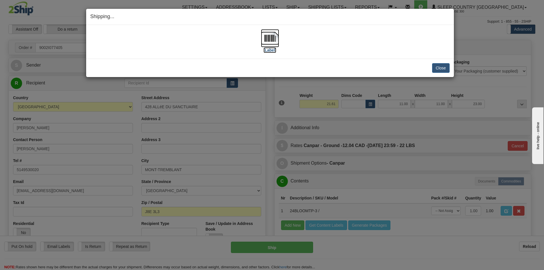
click at [272, 37] on img at bounding box center [270, 38] width 18 height 18
click at [442, 72] on button "Close" at bounding box center [441, 68] width 18 height 10
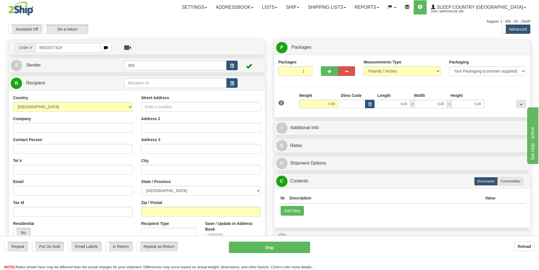
type input "9002i077419"
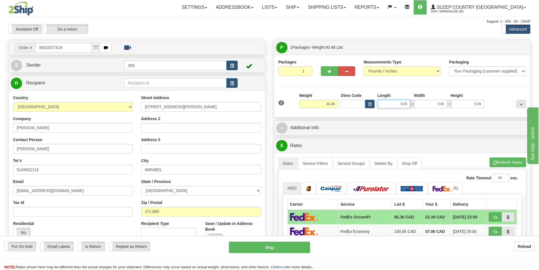
click at [394, 103] on input "0.00" at bounding box center [394, 104] width 33 height 8
type input "16.00"
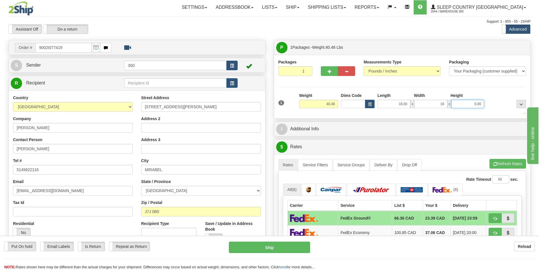
type input "16.00"
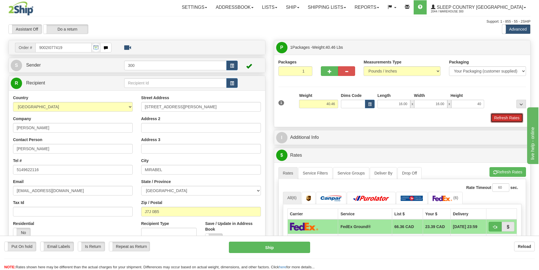
type input "40.00"
click at [507, 115] on button "Refresh Rates" at bounding box center [507, 118] width 33 height 10
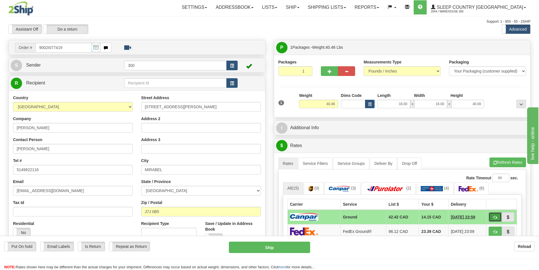
click at [497, 214] on button "button" at bounding box center [495, 217] width 13 height 10
type input "1"
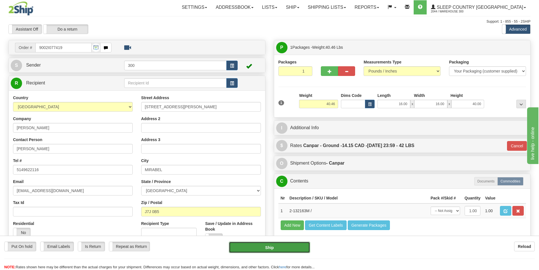
click at [271, 248] on button "Ship" at bounding box center [269, 247] width 81 height 11
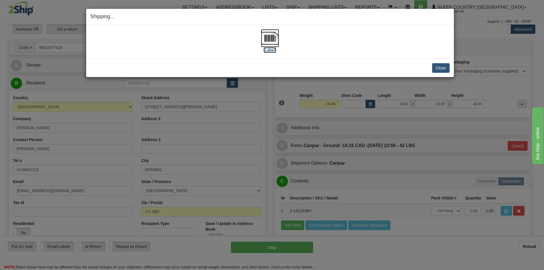
click at [273, 41] on img at bounding box center [270, 38] width 18 height 18
click at [441, 70] on button "Close" at bounding box center [441, 68] width 18 height 10
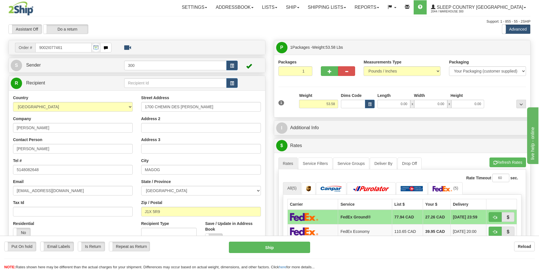
click at [326, 66] on div at bounding box center [338, 62] width 34 height 7
click at [327, 67] on button "button" at bounding box center [329, 71] width 17 height 10
type input "2"
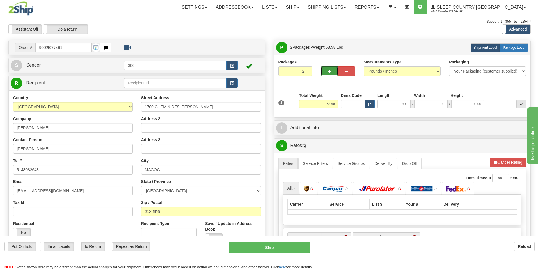
click at [518, 49] on span "Package Level" at bounding box center [514, 48] width 22 height 4
radio input "true"
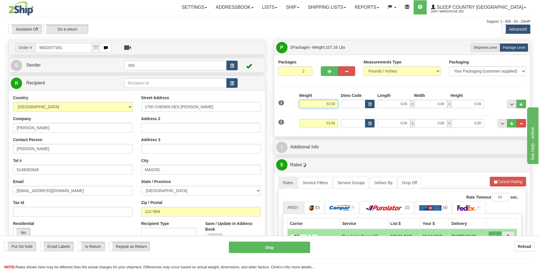
drag, startPoint x: 328, startPoint y: 106, endPoint x: 383, endPoint y: 106, distance: 54.9
click at [383, 106] on div "1 Weight 53.58 Dims Code x x" at bounding box center [402, 103] width 251 height 20
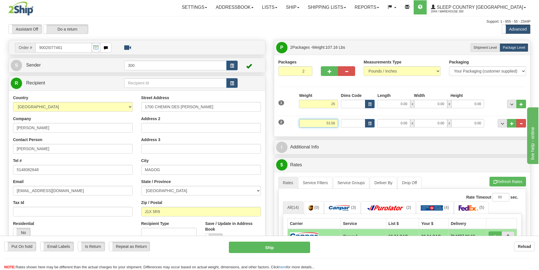
click at [332, 125] on input "53.58" at bounding box center [318, 123] width 39 height 8
type input "26.00"
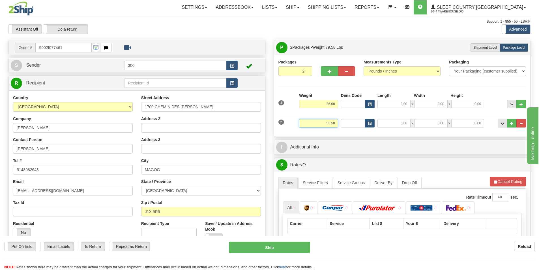
click at [332, 125] on input "53.58" at bounding box center [318, 123] width 39 height 8
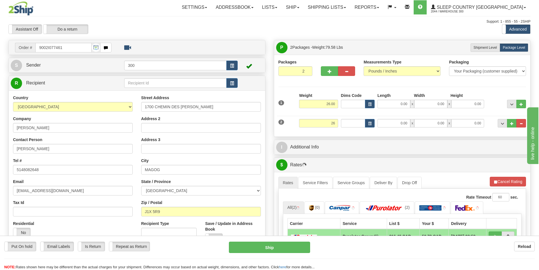
type input "26.00"
click at [394, 101] on input "0.00" at bounding box center [394, 104] width 33 height 8
type input "13.00"
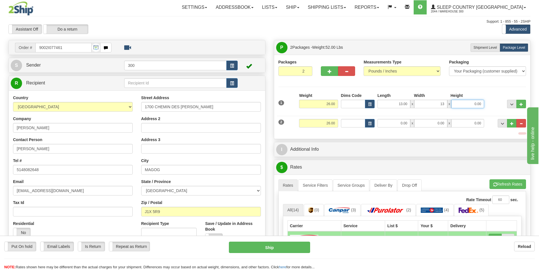
type input "13.00"
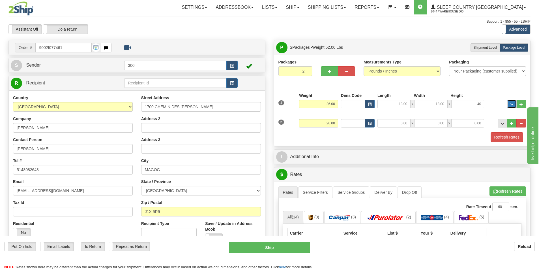
type input "40.00"
type input "13.00"
type input "40.00"
click at [498, 138] on button "Refresh Rates" at bounding box center [507, 137] width 33 height 10
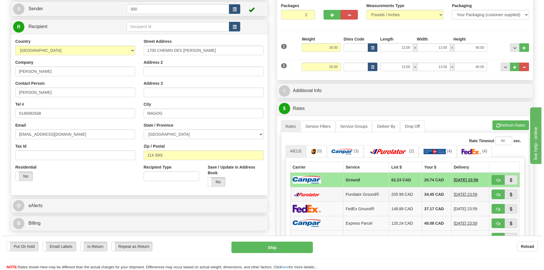
scroll to position [57, 0]
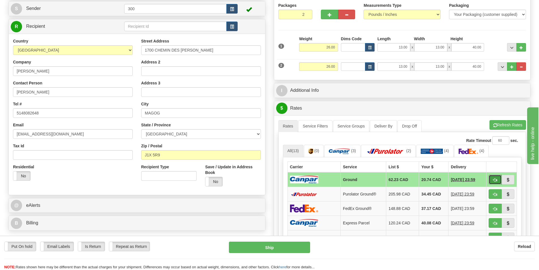
click at [501, 180] on button "button" at bounding box center [495, 180] width 13 height 10
type input "1"
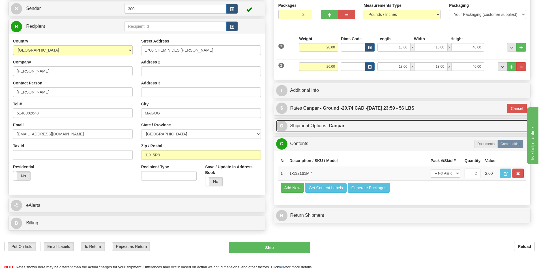
click at [345, 131] on link "O Shipment Options - Canpar" at bounding box center [402, 126] width 253 height 12
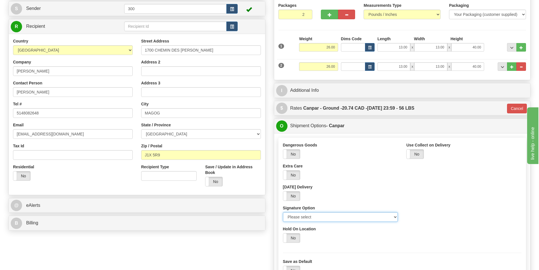
drag, startPoint x: 335, startPoint y: 216, endPoint x: 333, endPoint y: 219, distance: 4.6
click at [335, 216] on select "Please select No Signature Required Signature Required Adult Signature" at bounding box center [340, 217] width 115 height 10
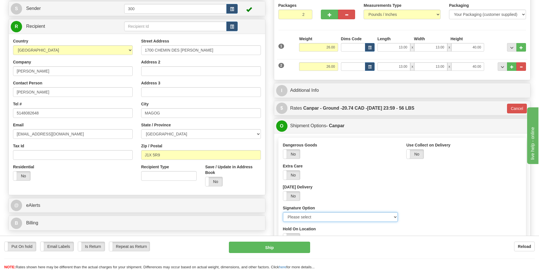
select select "2"
click at [283, 212] on select "Please select No Signature Required Signature Required Adult Signature" at bounding box center [340, 217] width 115 height 10
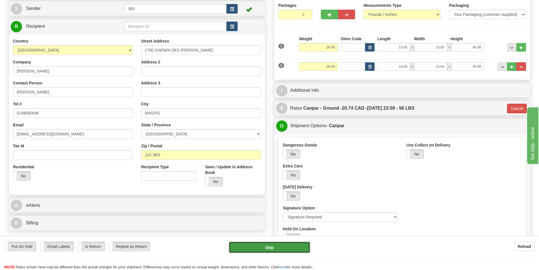
click at [266, 246] on button "Ship" at bounding box center [269, 247] width 81 height 11
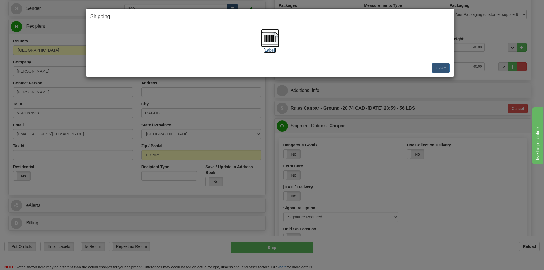
click at [276, 37] on img at bounding box center [270, 38] width 18 height 18
click at [441, 66] on button "Close" at bounding box center [441, 68] width 18 height 10
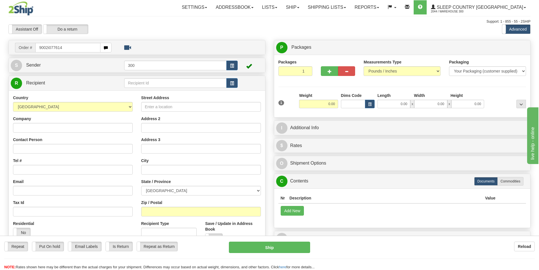
type input "9002i077614"
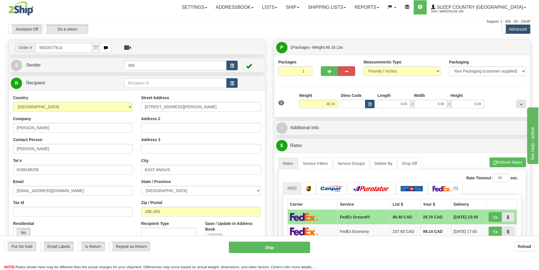
click at [401, 97] on div "Length" at bounding box center [394, 96] width 37 height 7
click at [402, 101] on input "0.00" at bounding box center [394, 104] width 33 height 8
type input "17.00"
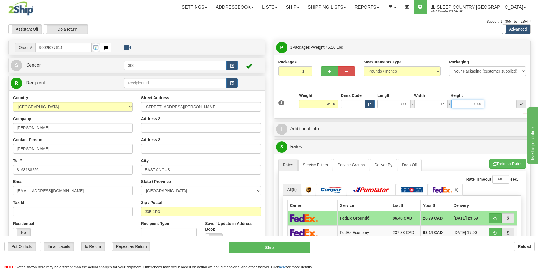
type input "17.00"
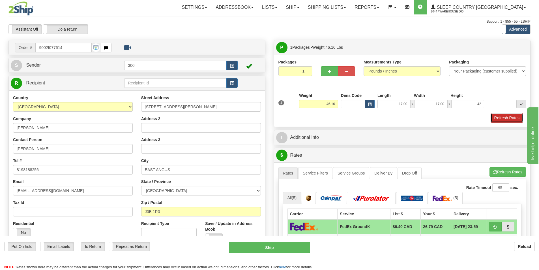
type input "42.00"
click at [502, 115] on button "Refresh Rates" at bounding box center [507, 118] width 33 height 10
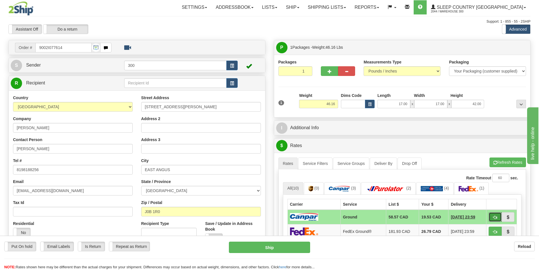
click at [491, 217] on button "button" at bounding box center [495, 217] width 13 height 10
type input "1"
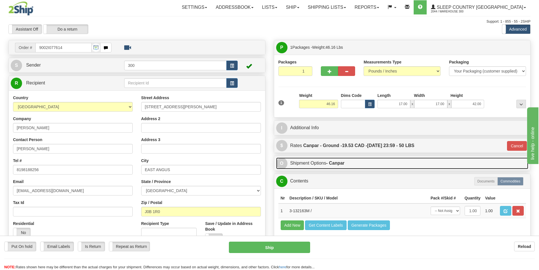
click at [316, 164] on link "O Shipment Options - Canpar" at bounding box center [402, 163] width 253 height 12
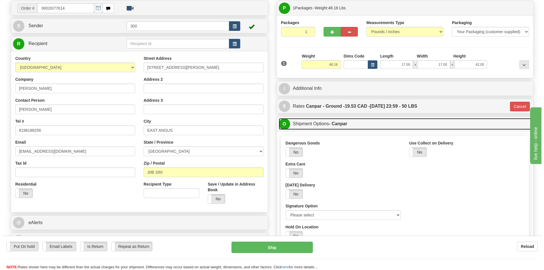
scroll to position [85, 0]
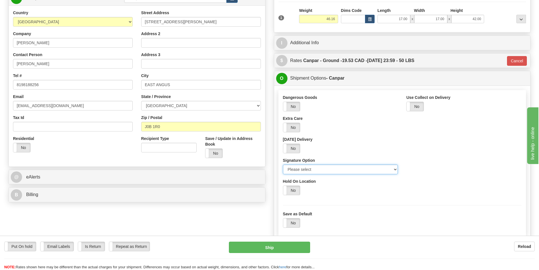
drag, startPoint x: 342, startPoint y: 168, endPoint x: 342, endPoint y: 173, distance: 4.5
click at [342, 168] on select "Please select No Signature Required Signature Required Adult Signature" at bounding box center [340, 170] width 115 height 10
select select "2"
click at [283, 165] on select "Please select No Signature Required Signature Required Adult Signature" at bounding box center [340, 170] width 115 height 10
click at [282, 243] on button "Ship" at bounding box center [269, 247] width 81 height 11
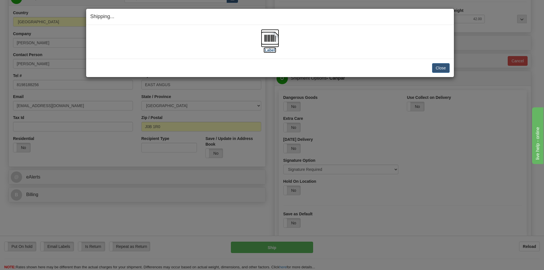
click at [272, 43] on img at bounding box center [270, 38] width 18 height 18
click at [439, 67] on button "Close" at bounding box center [441, 68] width 18 height 10
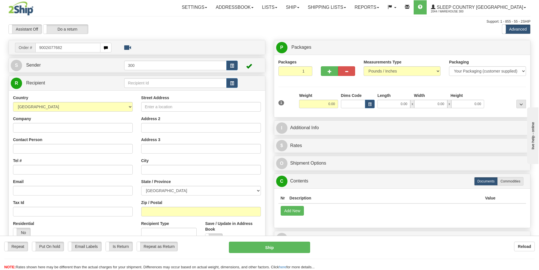
type input "9002i077682"
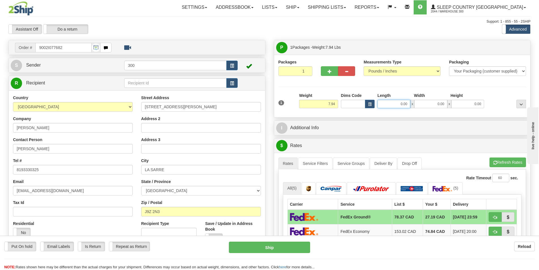
click at [390, 103] on input "0.00" at bounding box center [394, 104] width 33 height 8
type input "16.00"
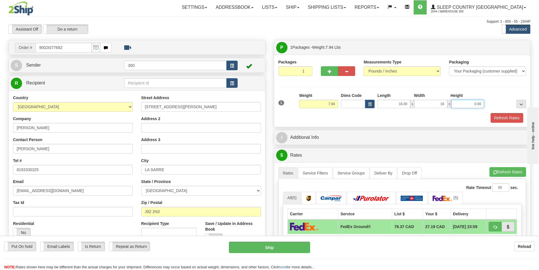
type input "16.00"
type input "8.00"
click at [493, 115] on button "Refresh Rates" at bounding box center [507, 118] width 33 height 10
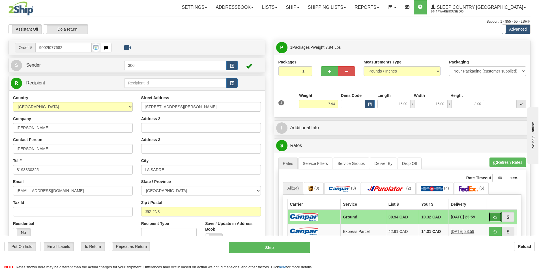
click at [494, 217] on span "button" at bounding box center [496, 218] width 4 height 4
type input "1"
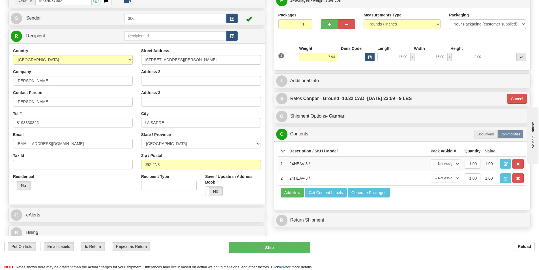
scroll to position [57, 0]
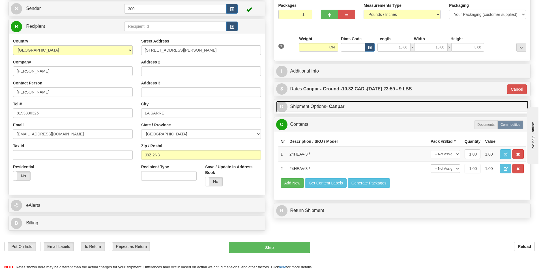
click at [330, 111] on link "O Shipment Options - Canpar" at bounding box center [402, 107] width 253 height 12
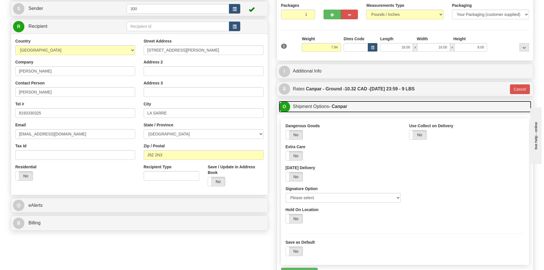
scroll to position [113, 0]
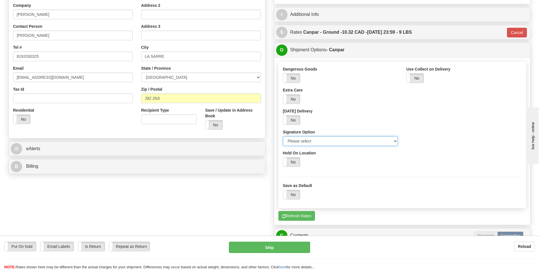
click at [325, 145] on select "Please select No Signature Required Signature Required Adult Signature" at bounding box center [340, 141] width 115 height 10
select select "2"
click at [283, 136] on select "Please select No Signature Required Signature Required Adult Signature" at bounding box center [340, 141] width 115 height 10
click at [272, 243] on button "Ship" at bounding box center [269, 247] width 81 height 11
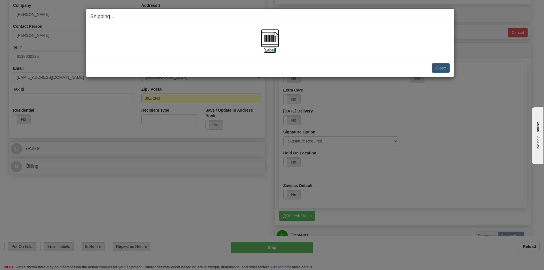
click at [271, 43] on img at bounding box center [270, 38] width 18 height 18
click at [451, 68] on div "Close Cancel Cancel Shipment and Quit Pickup Quit Pickup ONLY" at bounding box center [270, 68] width 368 height 18
click at [448, 68] on button "Close" at bounding box center [441, 68] width 18 height 10
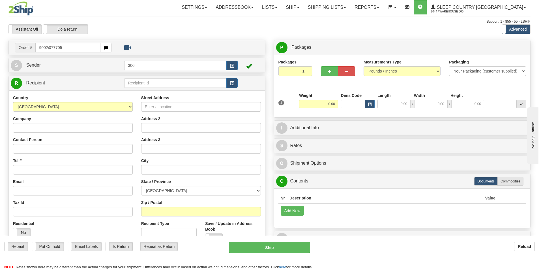
type input "9002i077705"
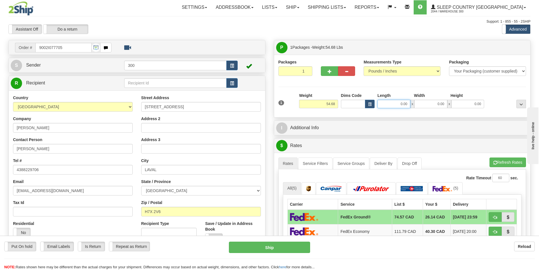
click at [402, 106] on input "0.00" at bounding box center [394, 104] width 33 height 8
type input "17.00"
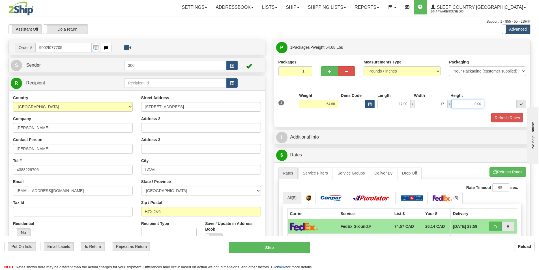
type input "17.00"
type input "42.00"
click at [512, 117] on button "Refresh Rates" at bounding box center [507, 118] width 33 height 10
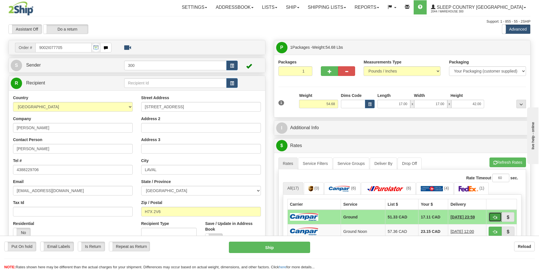
click at [492, 218] on button "button" at bounding box center [495, 217] width 13 height 10
type input "1"
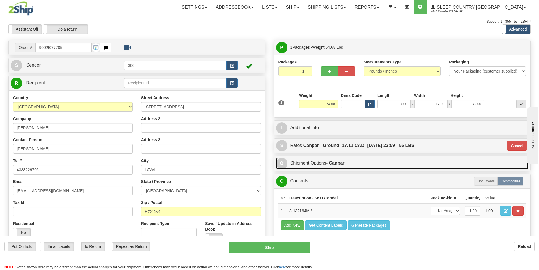
click at [347, 164] on link "O Shipment Options - Canpar" at bounding box center [402, 163] width 253 height 12
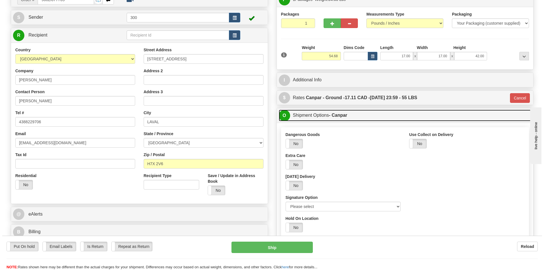
scroll to position [57, 0]
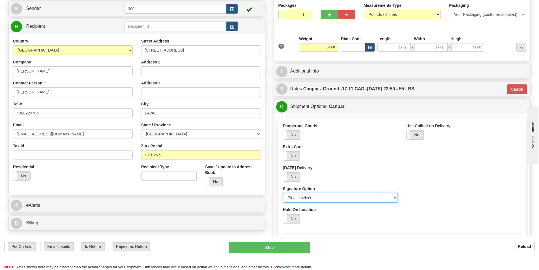
drag, startPoint x: 327, startPoint y: 197, endPoint x: 327, endPoint y: 201, distance: 3.7
click at [327, 197] on select "Please select No Signature Required Signature Required Adult Signature" at bounding box center [340, 198] width 115 height 10
select select "2"
click at [283, 193] on select "Please select No Signature Required Signature Required Adult Signature" at bounding box center [340, 198] width 115 height 10
click at [297, 249] on button "Ship" at bounding box center [269, 247] width 81 height 11
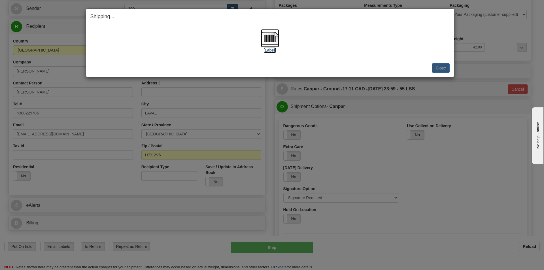
click at [273, 44] on img at bounding box center [270, 38] width 18 height 18
click at [439, 67] on button "Close" at bounding box center [441, 68] width 18 height 10
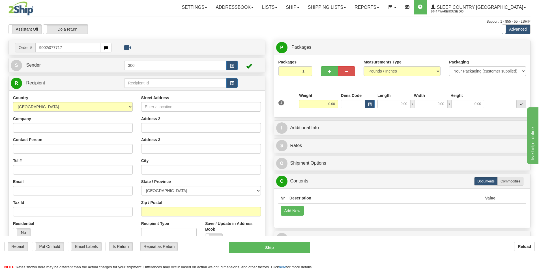
type input "9002i077717"
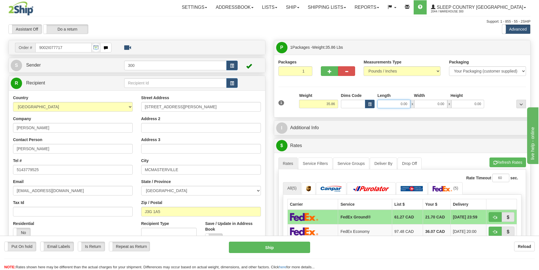
click at [387, 104] on input "0.00" at bounding box center [394, 104] width 33 height 8
type input "15.00"
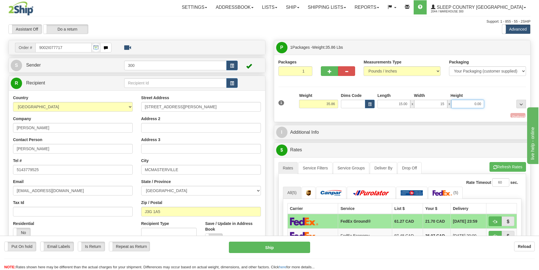
type input "15.00"
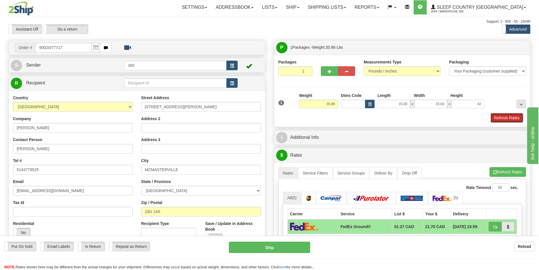
type input "42.00"
click at [509, 119] on button "Refresh Rates" at bounding box center [507, 118] width 33 height 10
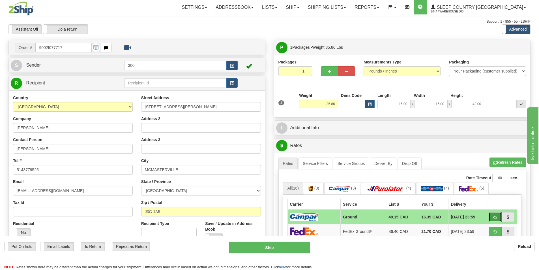
click at [496, 217] on span "button" at bounding box center [496, 218] width 4 height 4
type input "1"
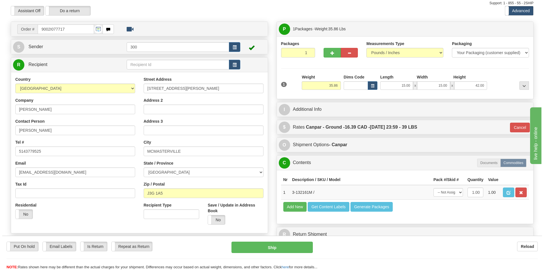
scroll to position [28, 0]
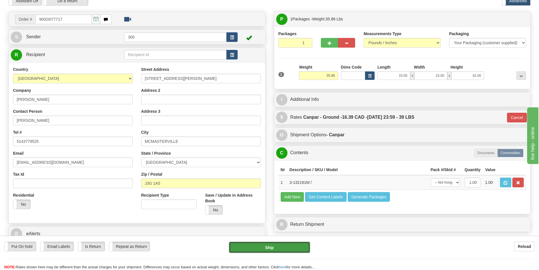
click at [278, 247] on button "Ship" at bounding box center [269, 247] width 81 height 11
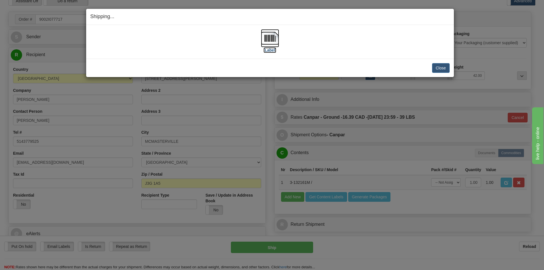
click at [272, 41] on img at bounding box center [270, 38] width 18 height 18
click at [438, 73] on div "Close [PERSON_NAME] Shipment and Quit Pickup Quit Pickup ONLY" at bounding box center [270, 68] width 368 height 18
click at [438, 72] on button "Close" at bounding box center [441, 68] width 18 height 10
click at [438, 71] on button "Close" at bounding box center [441, 68] width 18 height 10
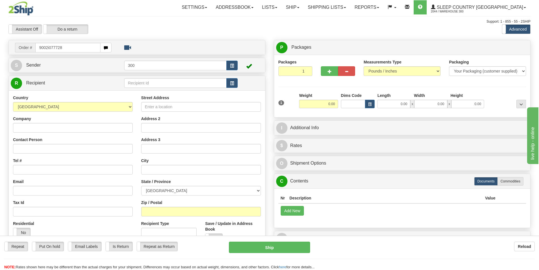
type input "9002i077728"
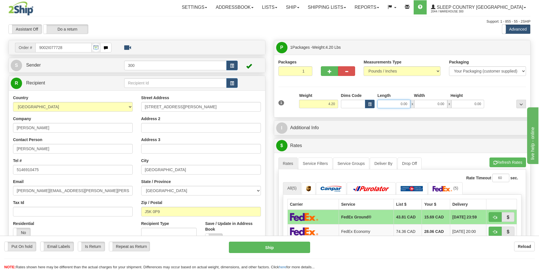
click at [407, 106] on input "0.00" at bounding box center [394, 104] width 33 height 8
type input "14.00"
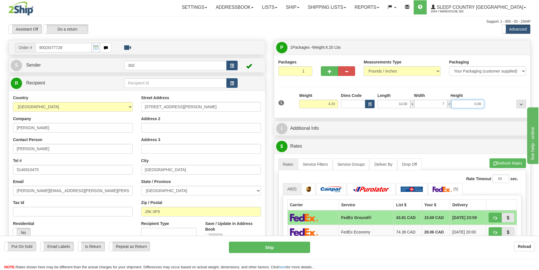
type input "7.00"
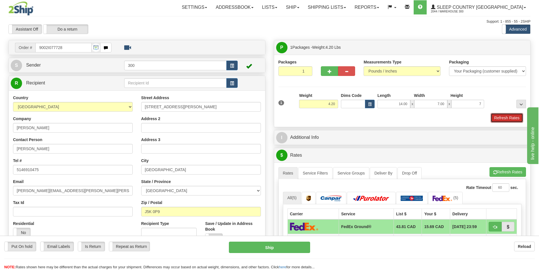
type input "7.00"
click at [507, 121] on button "Refresh Rates" at bounding box center [507, 118] width 33 height 10
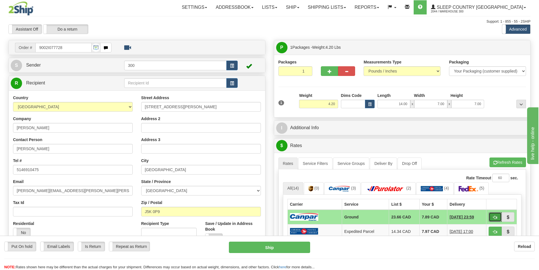
click at [490, 216] on button "button" at bounding box center [495, 217] width 13 height 10
type input "1"
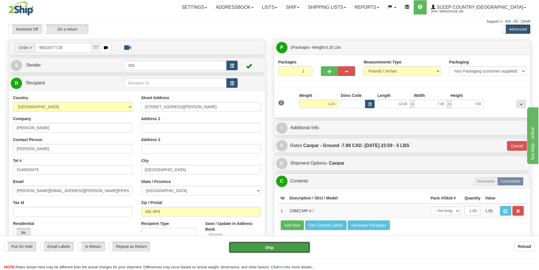
click at [251, 248] on button "Ship" at bounding box center [269, 247] width 81 height 11
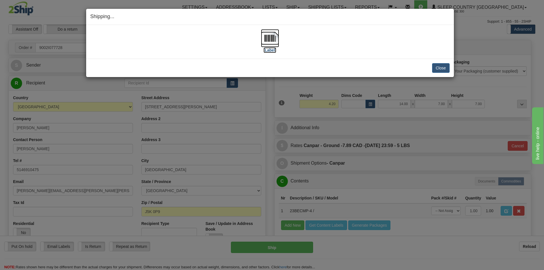
click at [271, 47] on label "[Label]" at bounding box center [269, 50] width 13 height 6
click at [435, 67] on button "Close" at bounding box center [441, 68] width 18 height 10
